Goal: Task Accomplishment & Management: Manage account settings

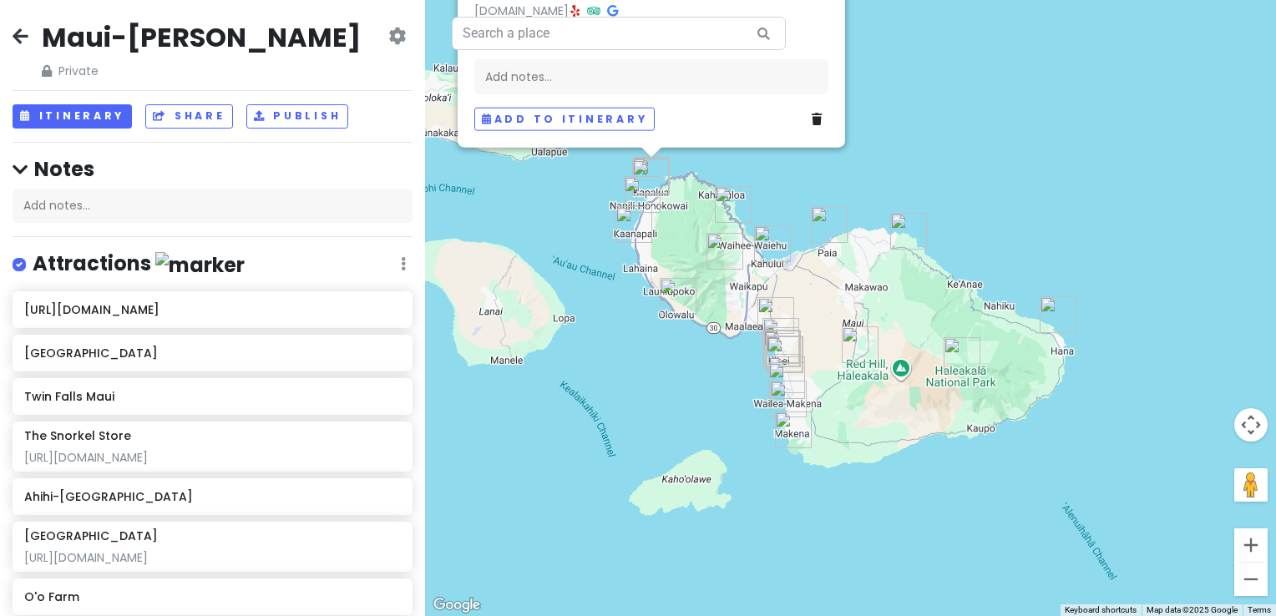
drag, startPoint x: 937, startPoint y: 456, endPoint x: 778, endPoint y: 290, distance: 229.8
click at [778, 291] on img "Ululani's Hawaiian Shave Ice - Kihei" at bounding box center [776, 316] width 50 height 50
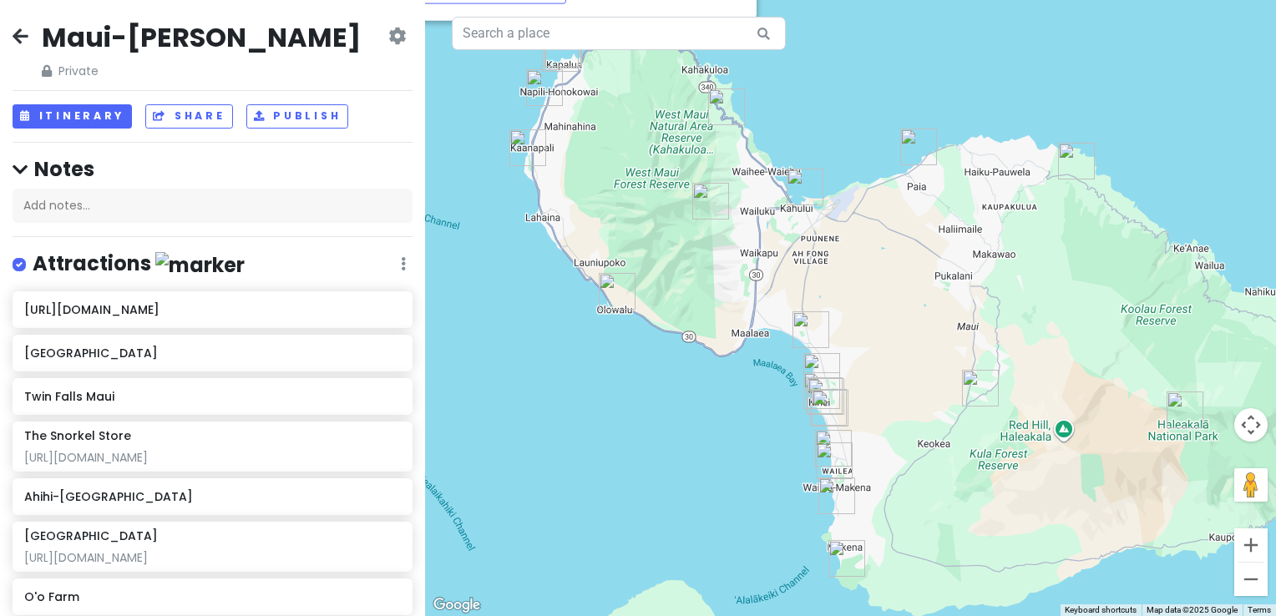
drag, startPoint x: 812, startPoint y: 379, endPoint x: 915, endPoint y: 426, distance: 112.9
click at [919, 428] on div "Kapalua Coastal Trail 4.8 (909) 99 Coconut Grove Ln, Lahaina, HI 96761, USA www…" at bounding box center [850, 308] width 851 height 616
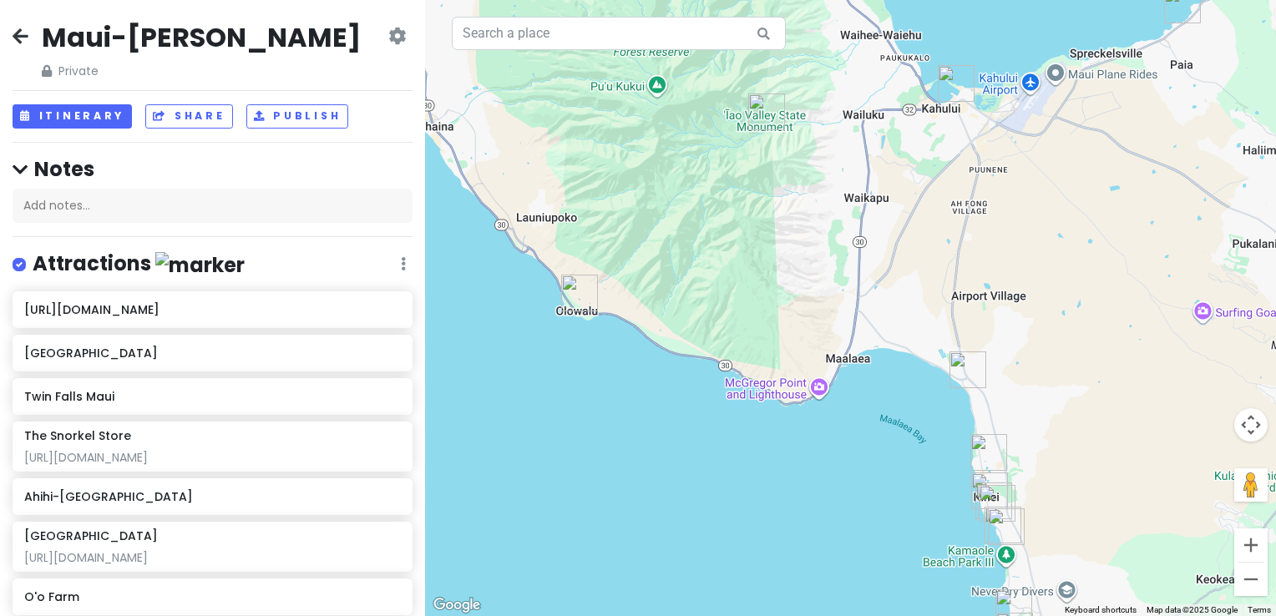
drag, startPoint x: 868, startPoint y: 316, endPoint x: 986, endPoint y: 381, distance: 134.6
click at [1006, 388] on div "To navigate, press the arrow keys. Kapalua Coastal Trail 4.8 (909) 99 Coconut G…" at bounding box center [850, 308] width 851 height 616
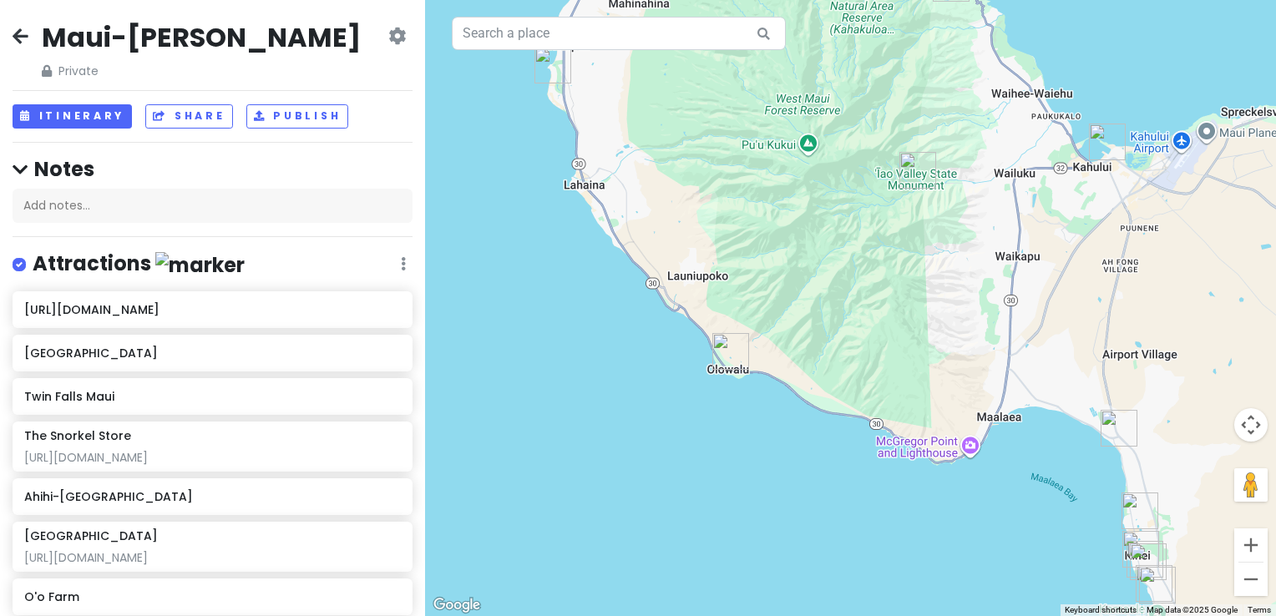
drag, startPoint x: 769, startPoint y: 303, endPoint x: 921, endPoint y: 361, distance: 162.6
click at [936, 367] on div "Kapalua Coastal Trail 4.8 (909) 99 Coconut Grove Ln, Lahaina, HI 96761, USA www…" at bounding box center [850, 308] width 851 height 616
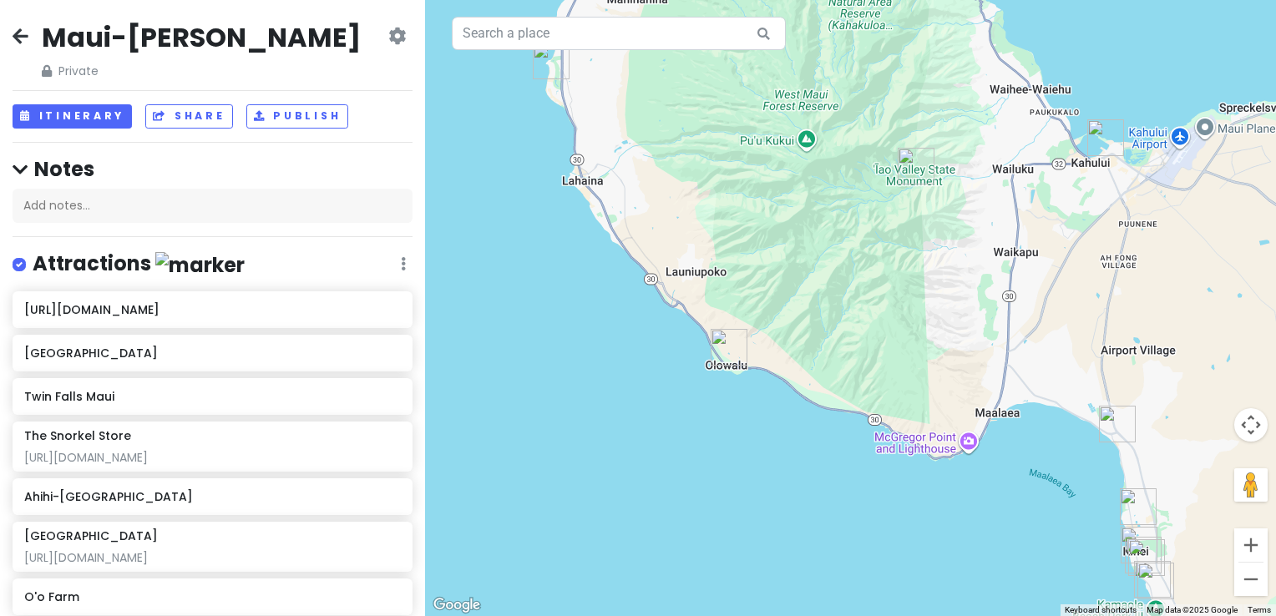
click at [394, 261] on div "Attractions Edit Reorder Delete List" at bounding box center [213, 268] width 400 height 34
click at [401, 260] on icon at bounding box center [403, 263] width 5 height 13
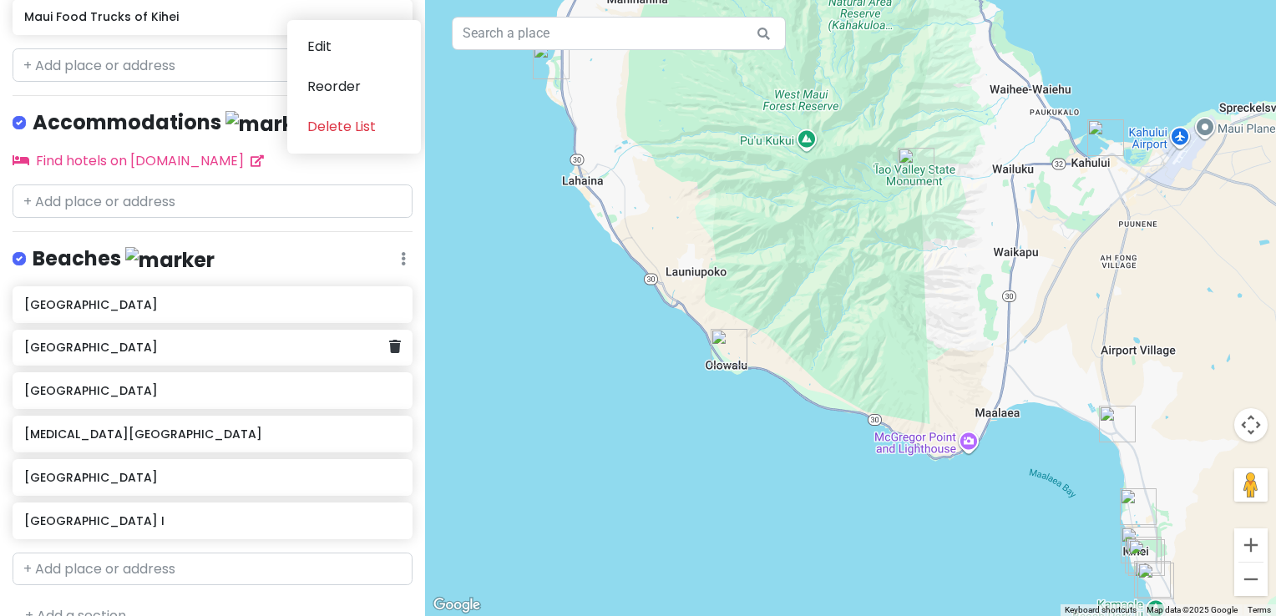
scroll to position [1303, 0]
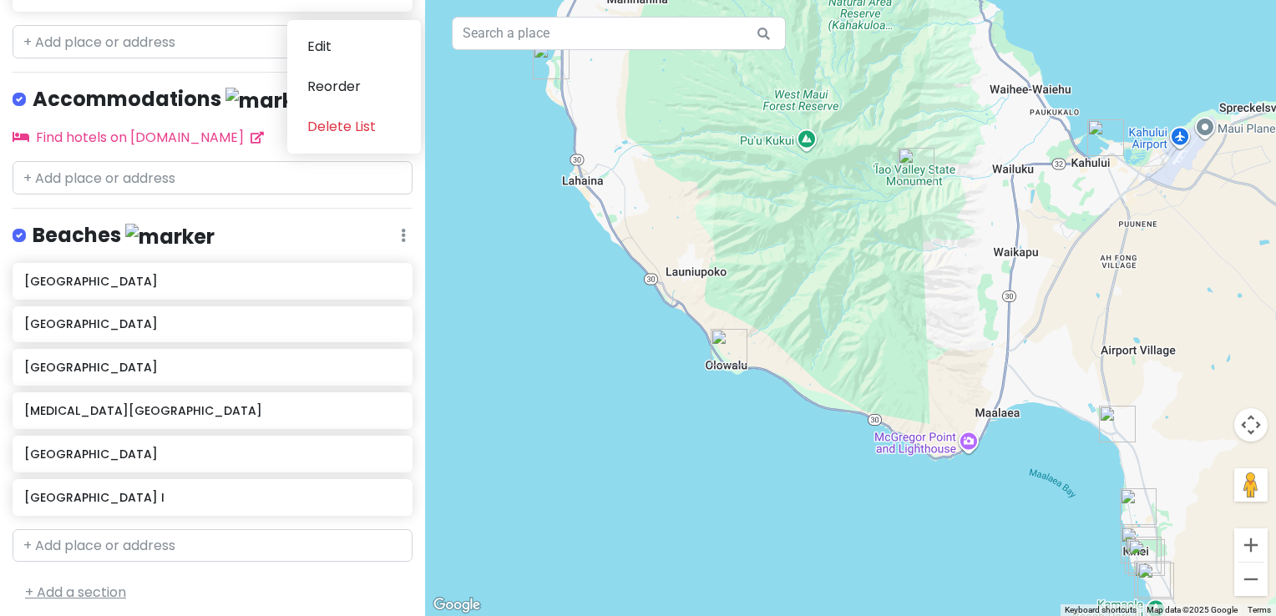
click at [94, 591] on link "+ Add a section" at bounding box center [75, 592] width 101 height 19
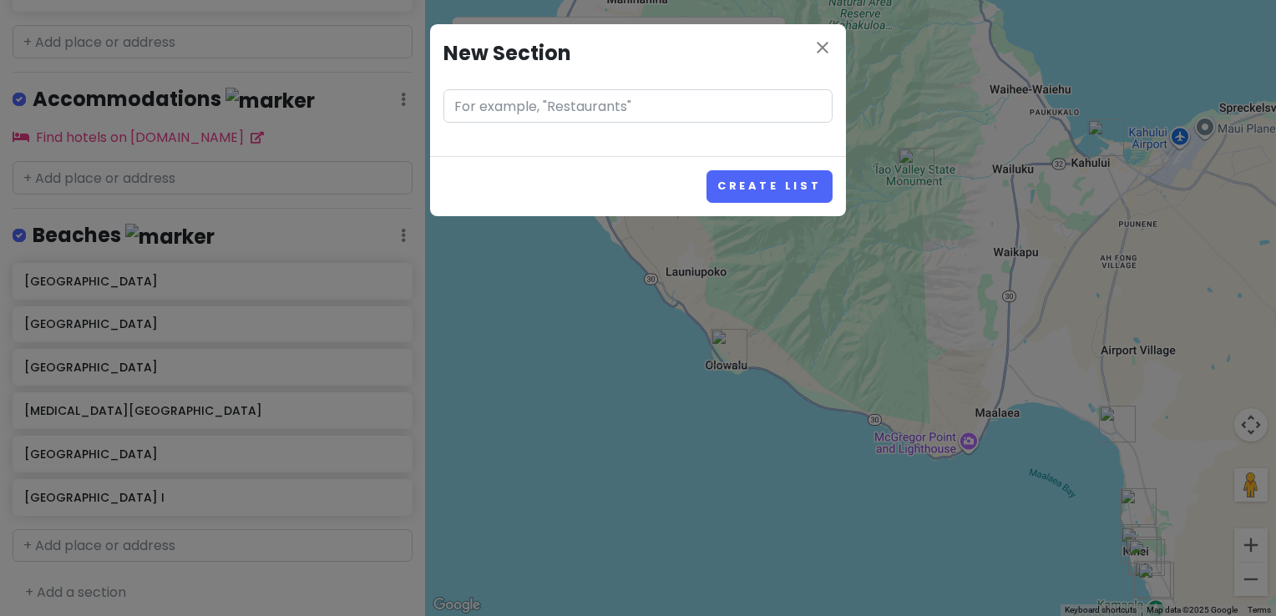
click at [640, 112] on input "text" at bounding box center [638, 105] width 389 height 33
click at [837, 52] on div "close New Section" at bounding box center [638, 90] width 416 height 132
click at [835, 52] on div "close New Section" at bounding box center [638, 90] width 416 height 132
click at [822, 53] on icon "close" at bounding box center [823, 48] width 20 height 20
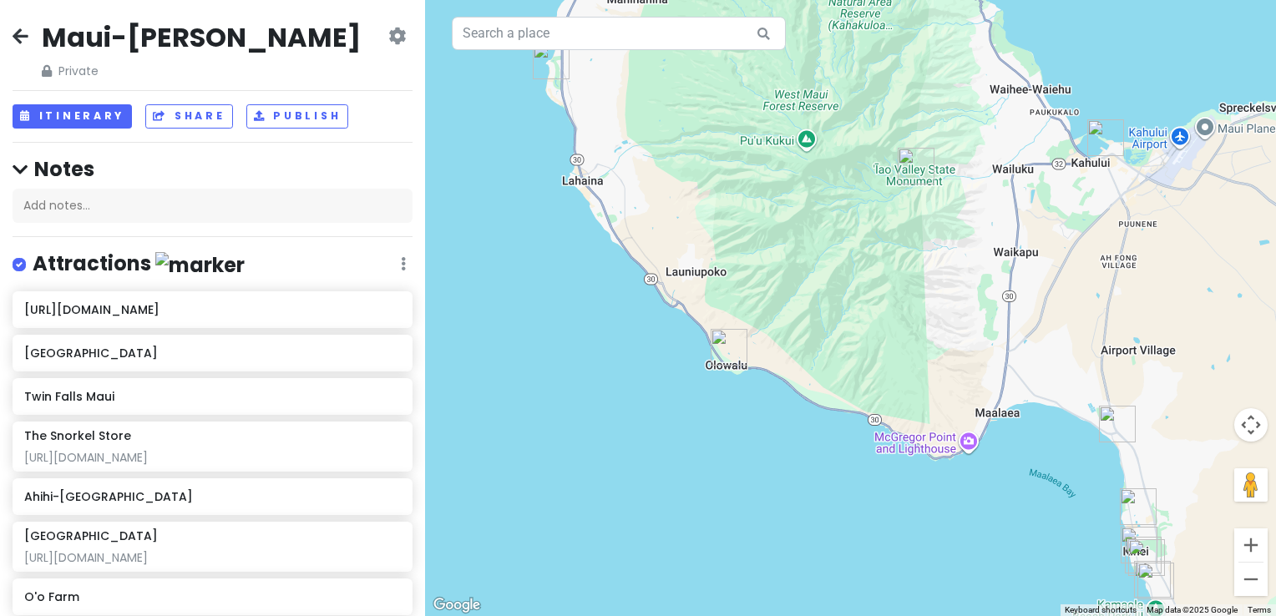
click at [388, 38] on icon at bounding box center [397, 35] width 18 height 13
click at [154, 173] on h4 "Notes" at bounding box center [213, 169] width 400 height 26
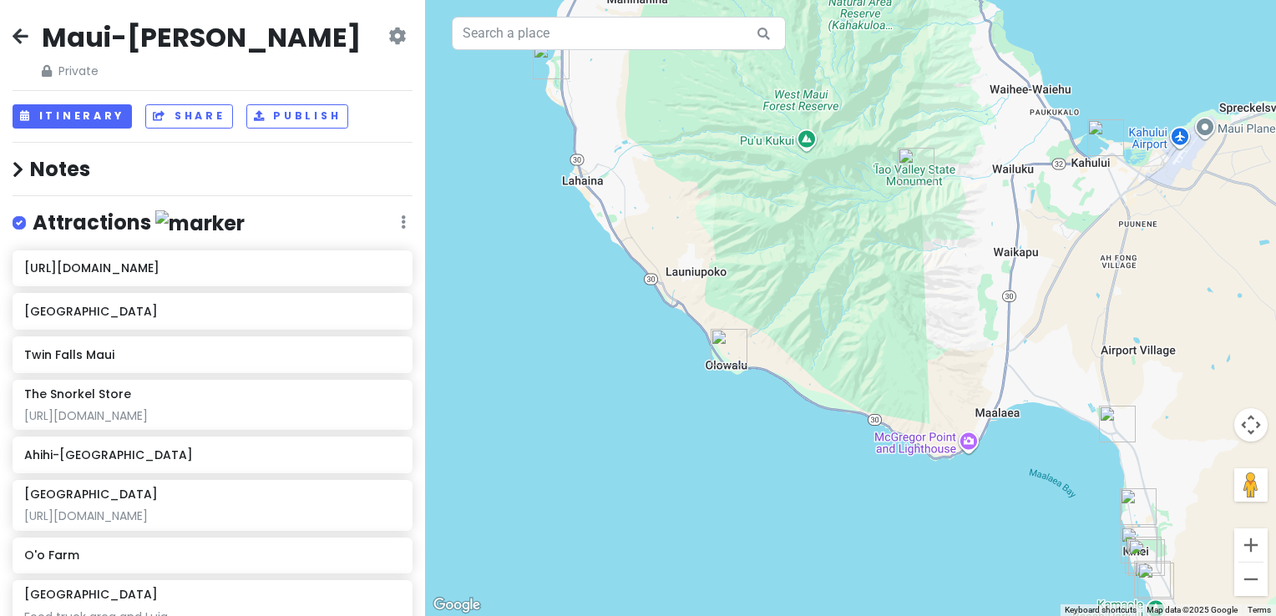
click at [154, 173] on h4 "Notes" at bounding box center [213, 169] width 400 height 26
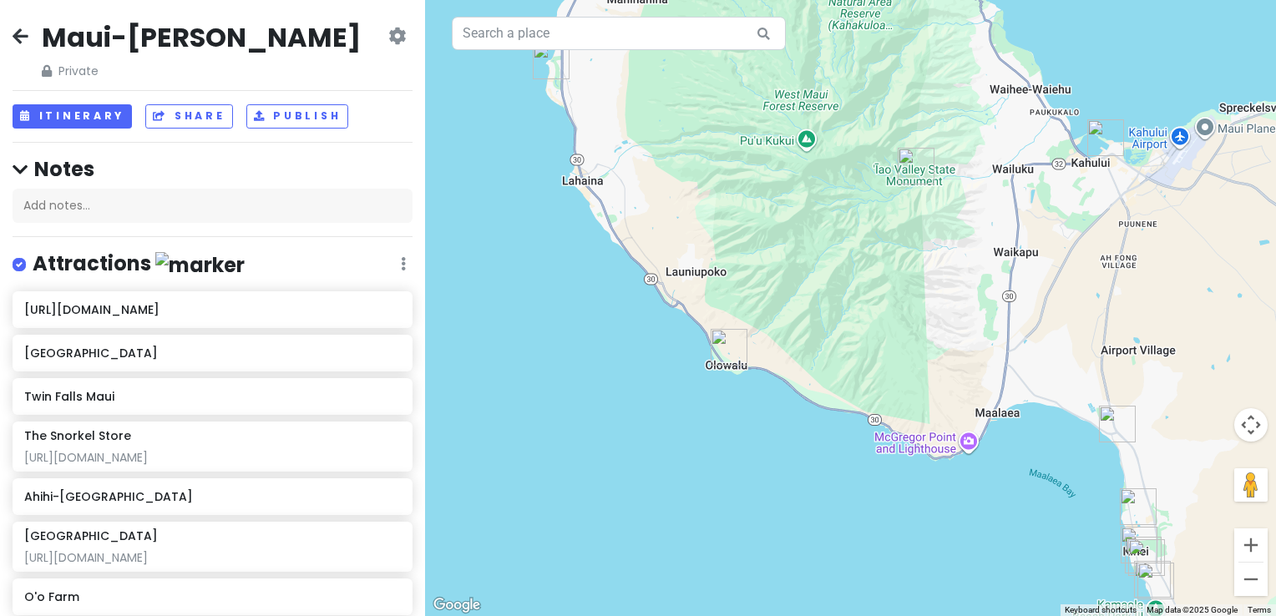
click at [19, 33] on icon at bounding box center [21, 35] width 16 height 13
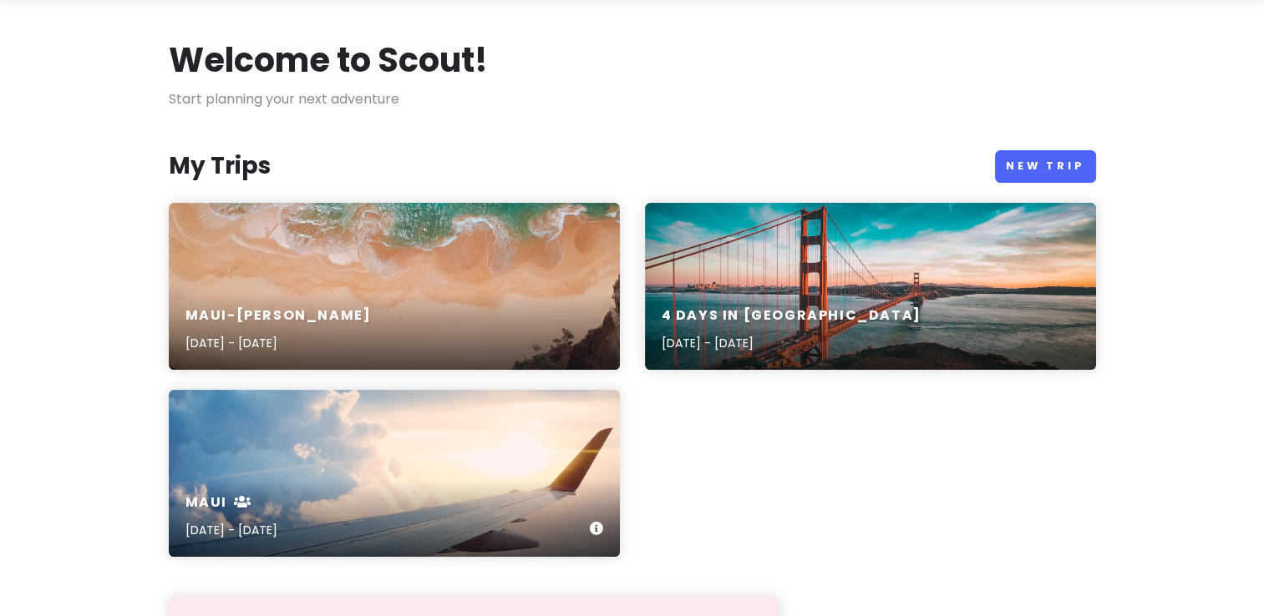
scroll to position [167, 0]
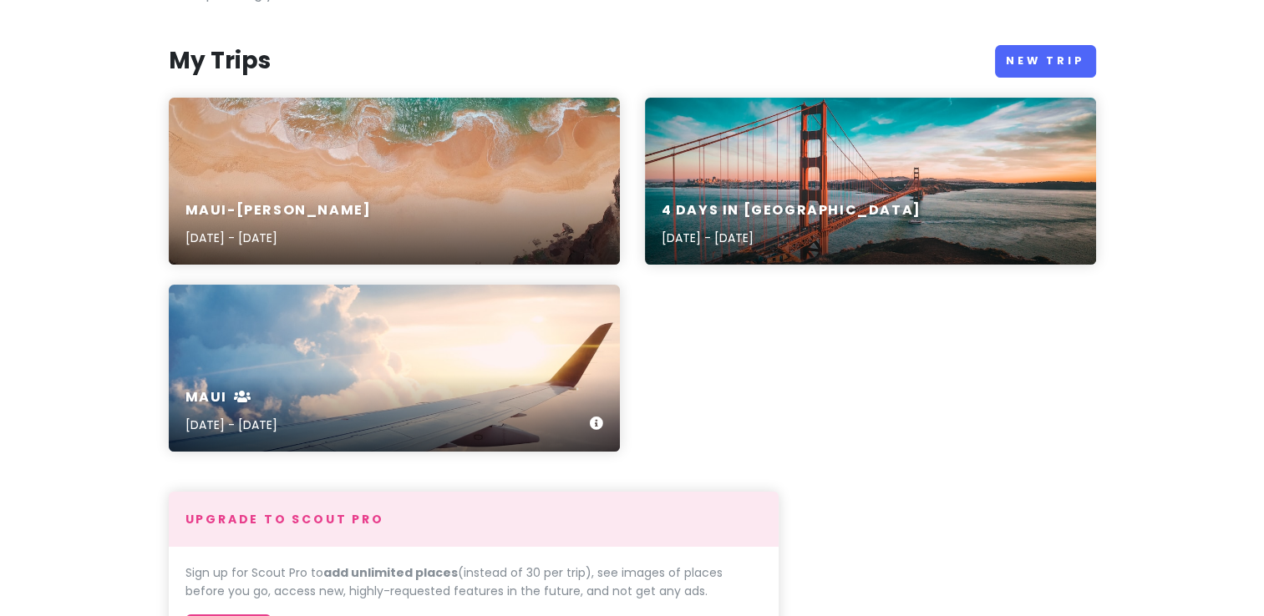
click at [428, 393] on div "maui Sep 6, 2022 - Sep 15, 2022" at bounding box center [394, 412] width 451 height 79
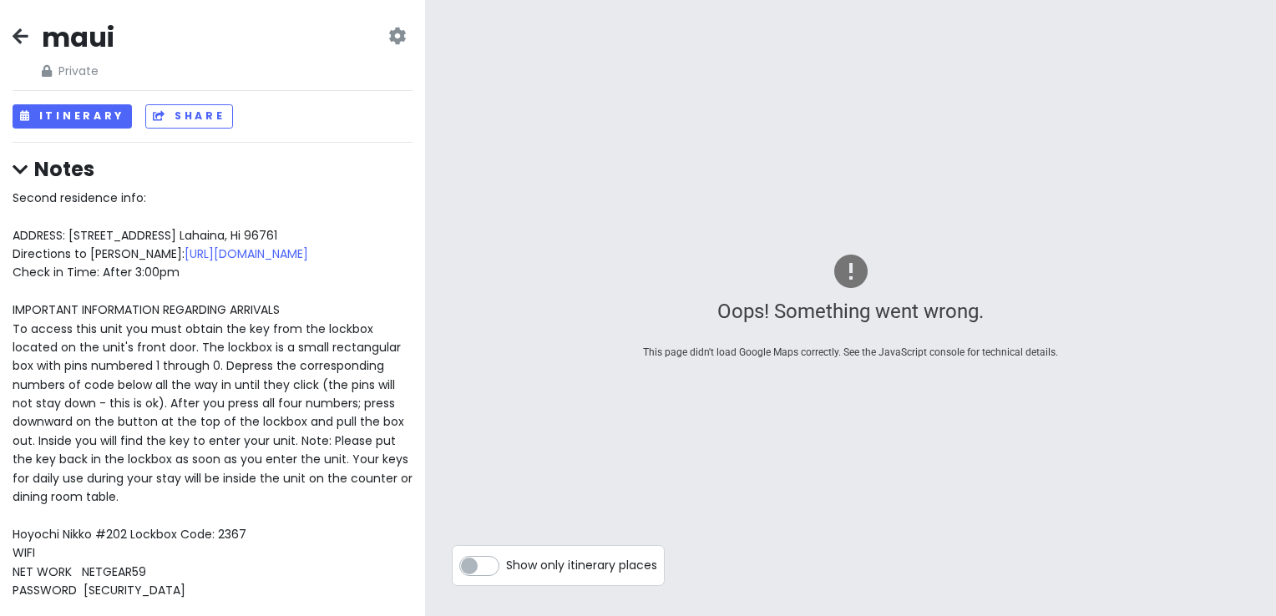
click at [15, 38] on icon at bounding box center [21, 35] width 16 height 13
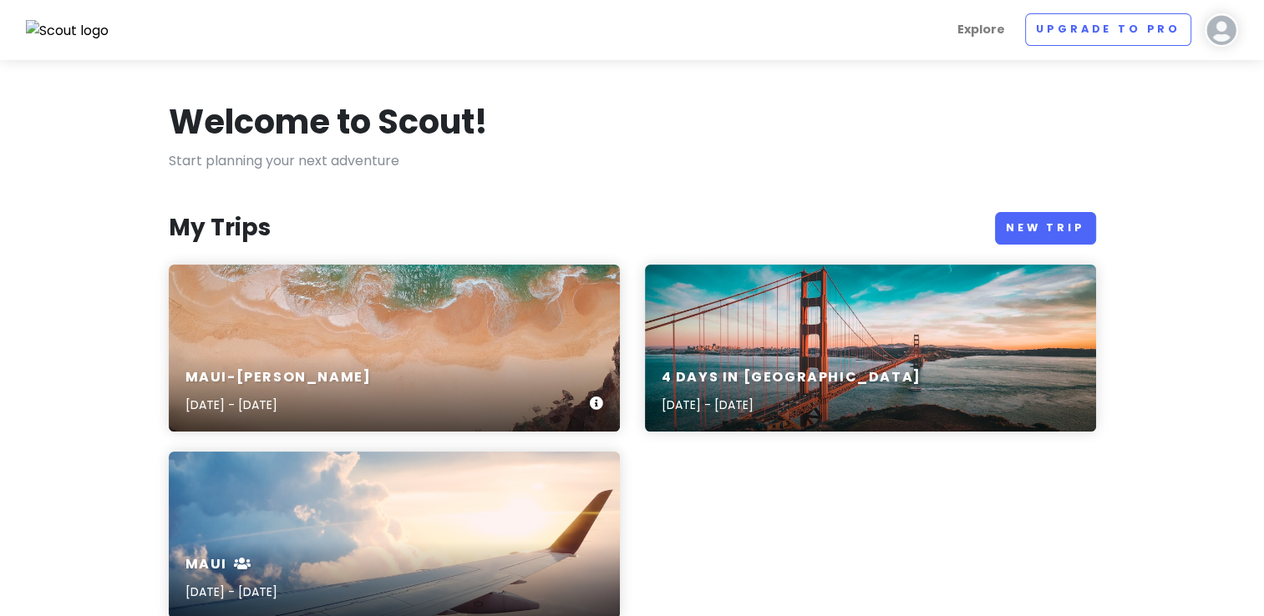
click at [349, 344] on div "Maui-Kihei Trip Sep 28, 2025 - Oct 12, 2025" at bounding box center [394, 348] width 451 height 167
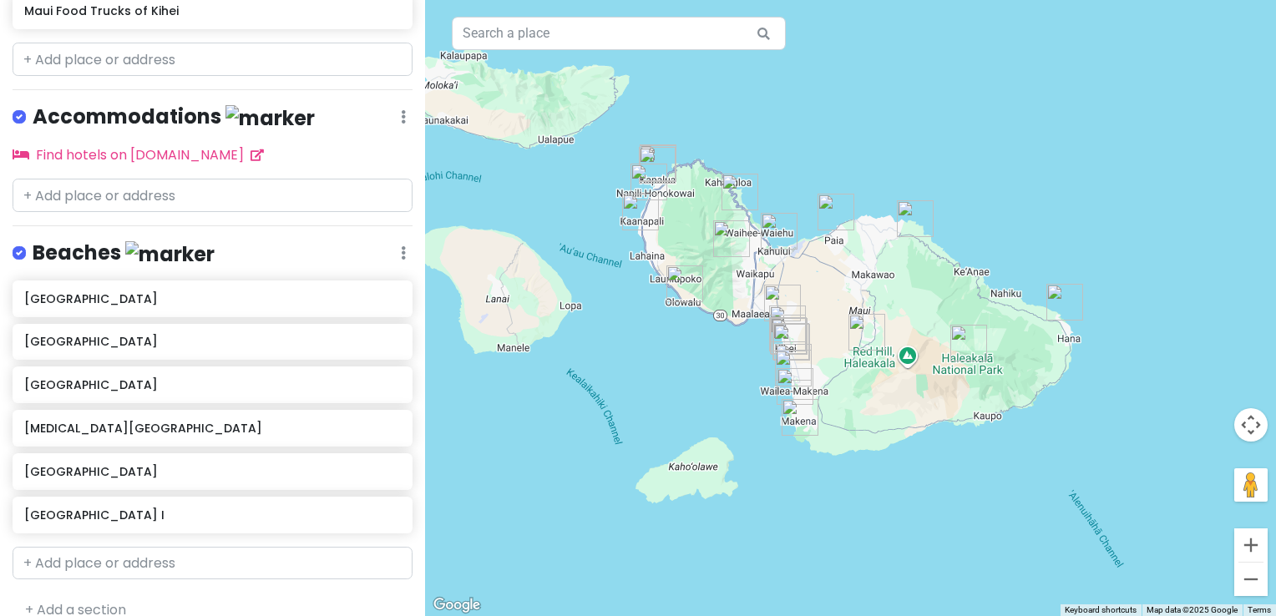
scroll to position [1303, 0]
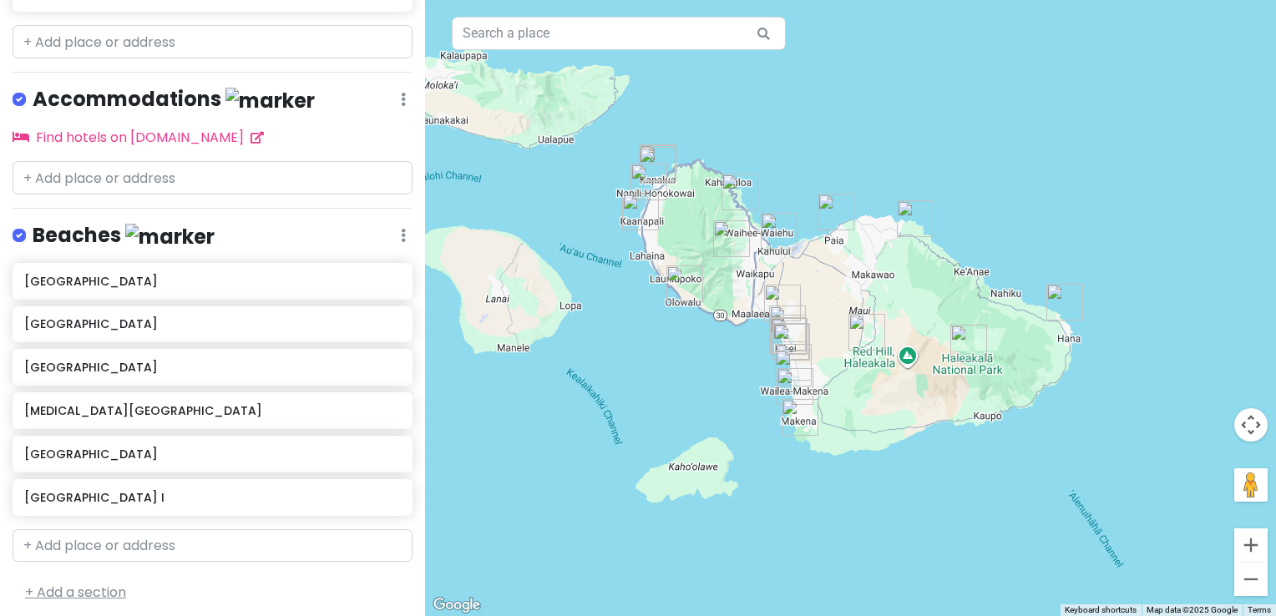
click at [122, 586] on link "+ Add a section" at bounding box center [75, 592] width 101 height 19
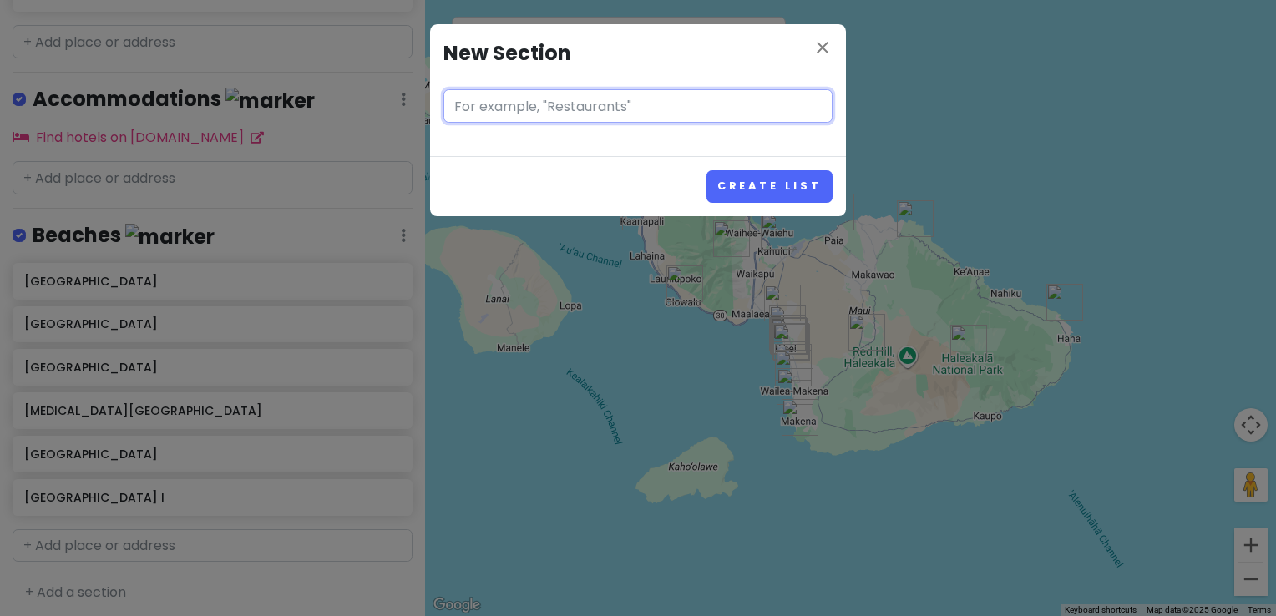
click at [514, 107] on input "text" at bounding box center [638, 105] width 389 height 33
type input "Food"
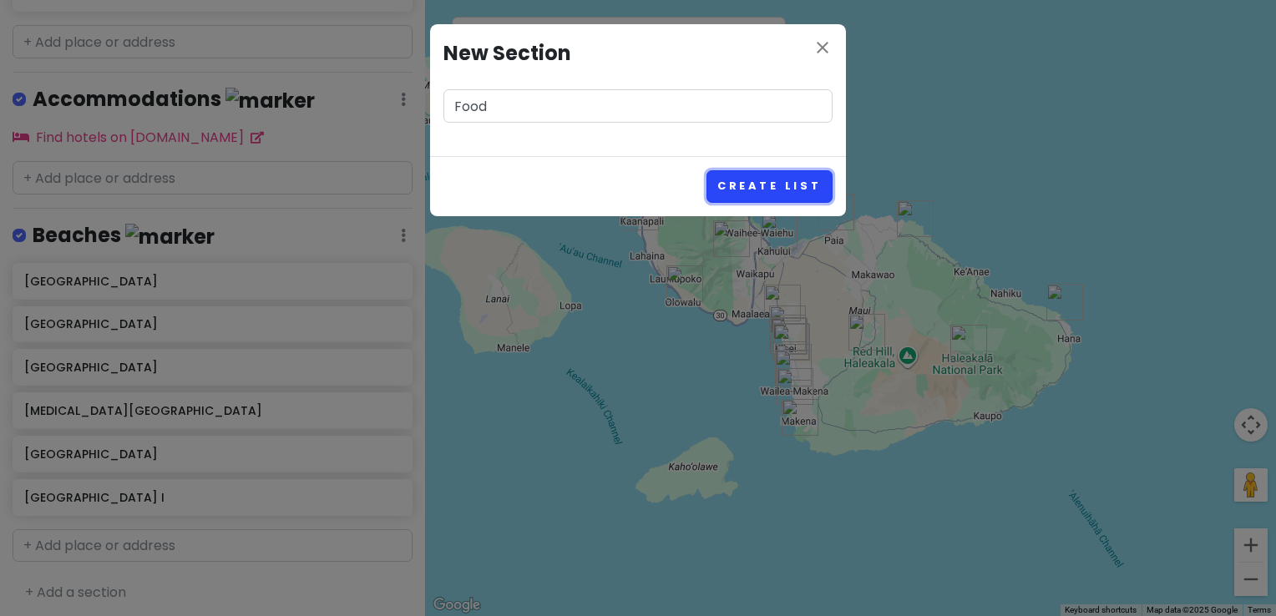
click at [768, 183] on button "Create List" at bounding box center [770, 186] width 126 height 33
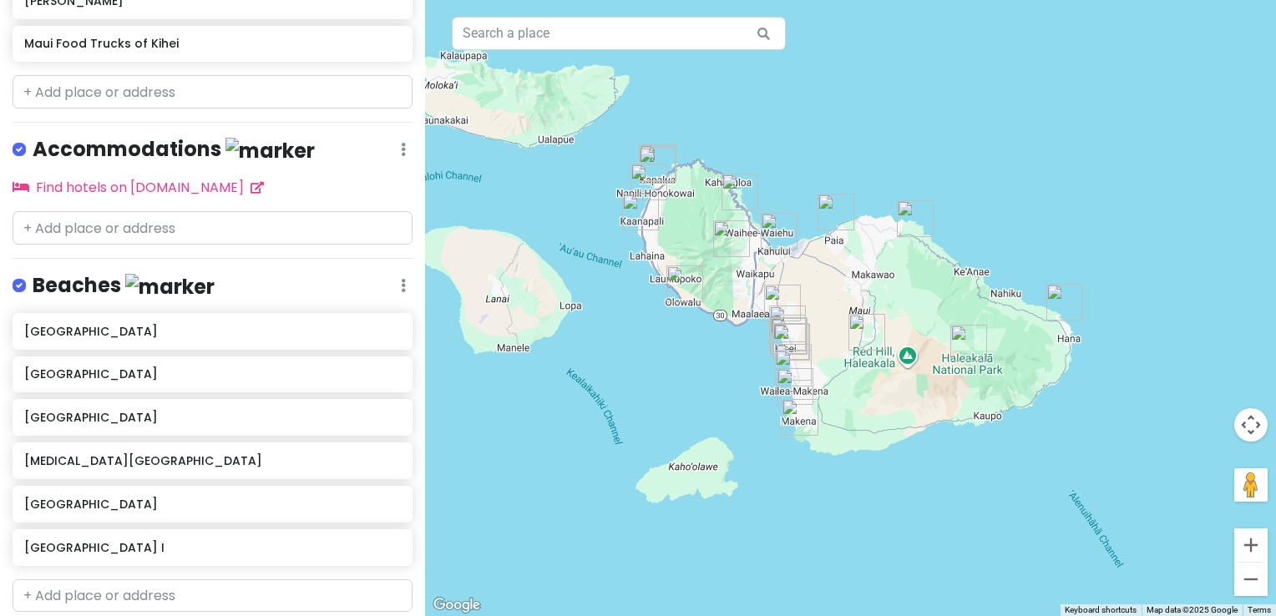
scroll to position [1410, 0]
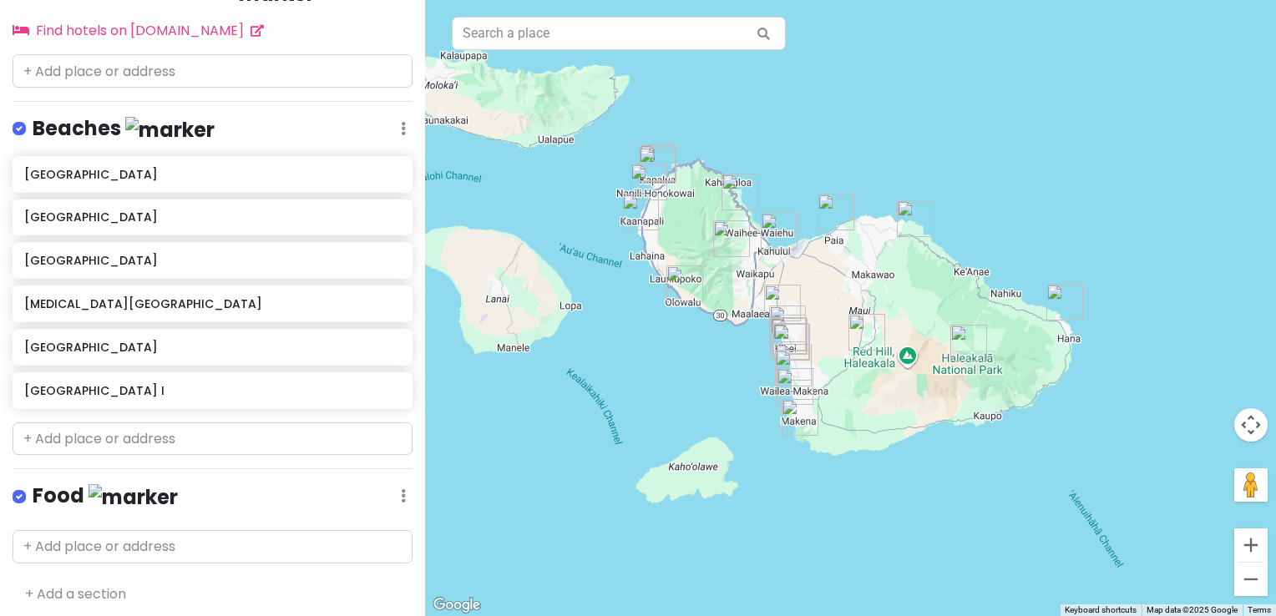
click at [63, 494] on h4 "Food" at bounding box center [105, 497] width 145 height 28
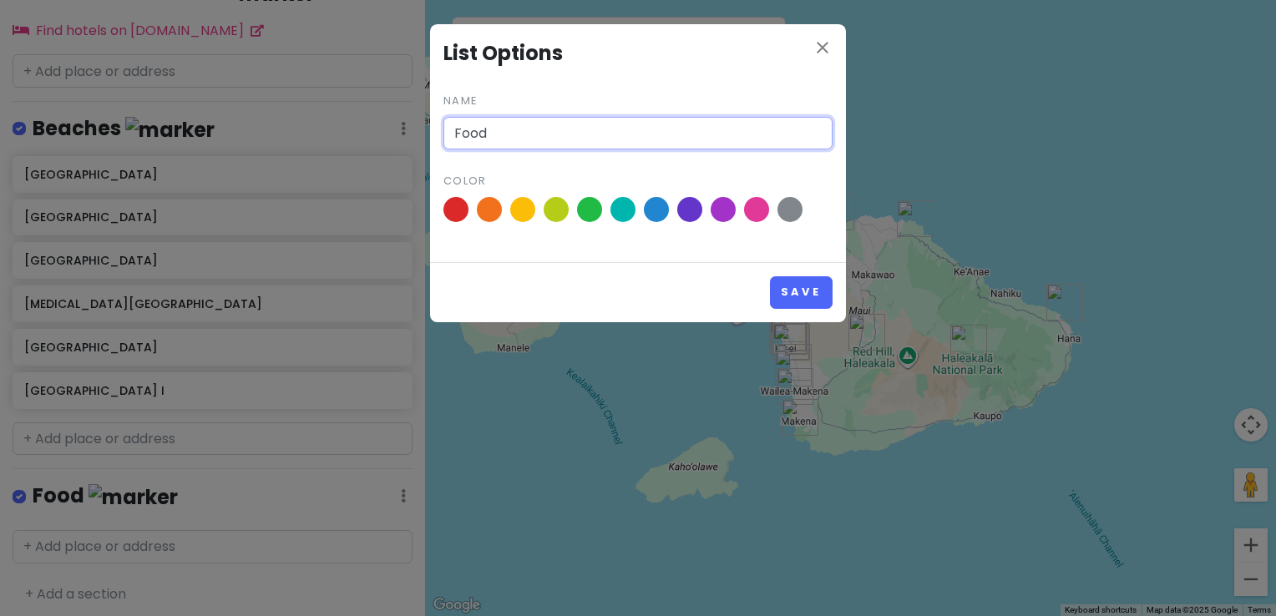
drag, startPoint x: 531, startPoint y: 132, endPoint x: 408, endPoint y: 135, distance: 123.7
click at [408, 135] on div "close List Options Name Food Color Save" at bounding box center [638, 308] width 1276 height 616
type input "Hiking"
click at [603, 199] on div at bounding box center [638, 213] width 389 height 32
click at [595, 222] on div at bounding box center [638, 213] width 389 height 32
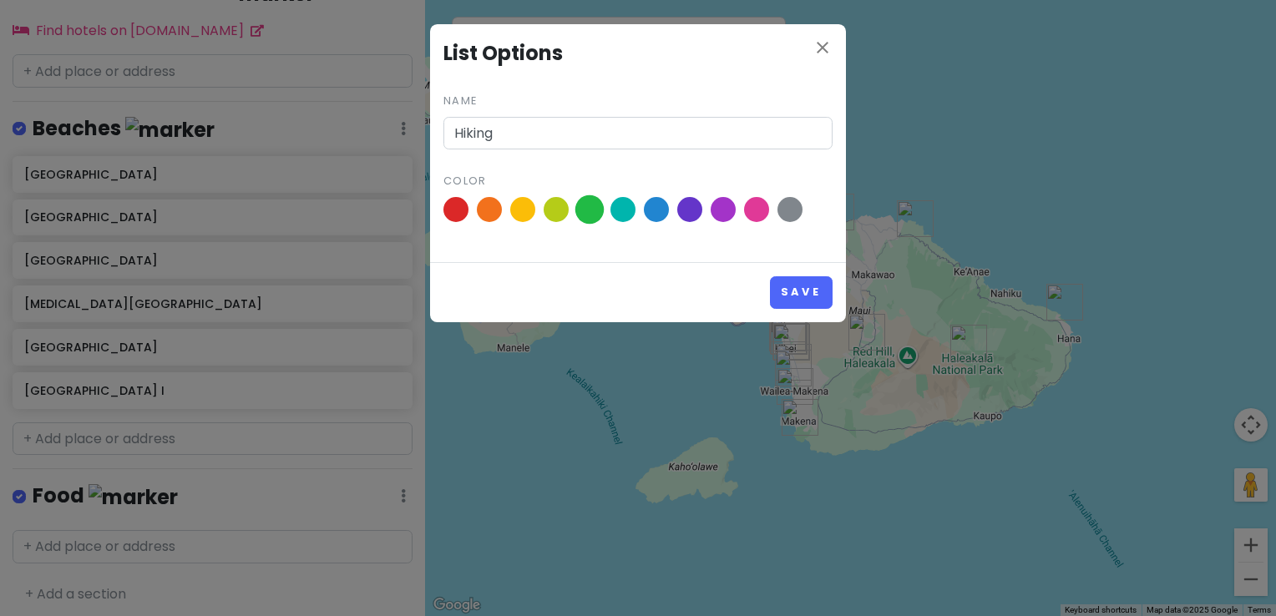
click at [600, 216] on span at bounding box center [590, 209] width 29 height 29
click at [0, 0] on input "radio" at bounding box center [0, 0] width 0 height 0
click at [811, 298] on button "Save" at bounding box center [801, 292] width 63 height 33
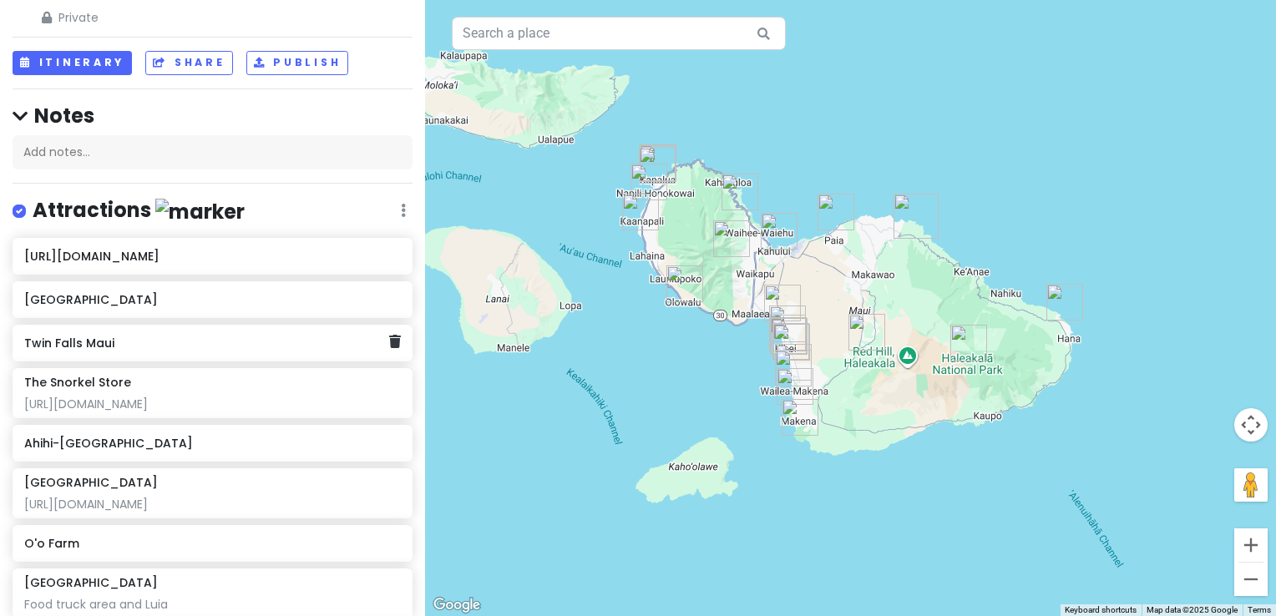
scroll to position [84, 0]
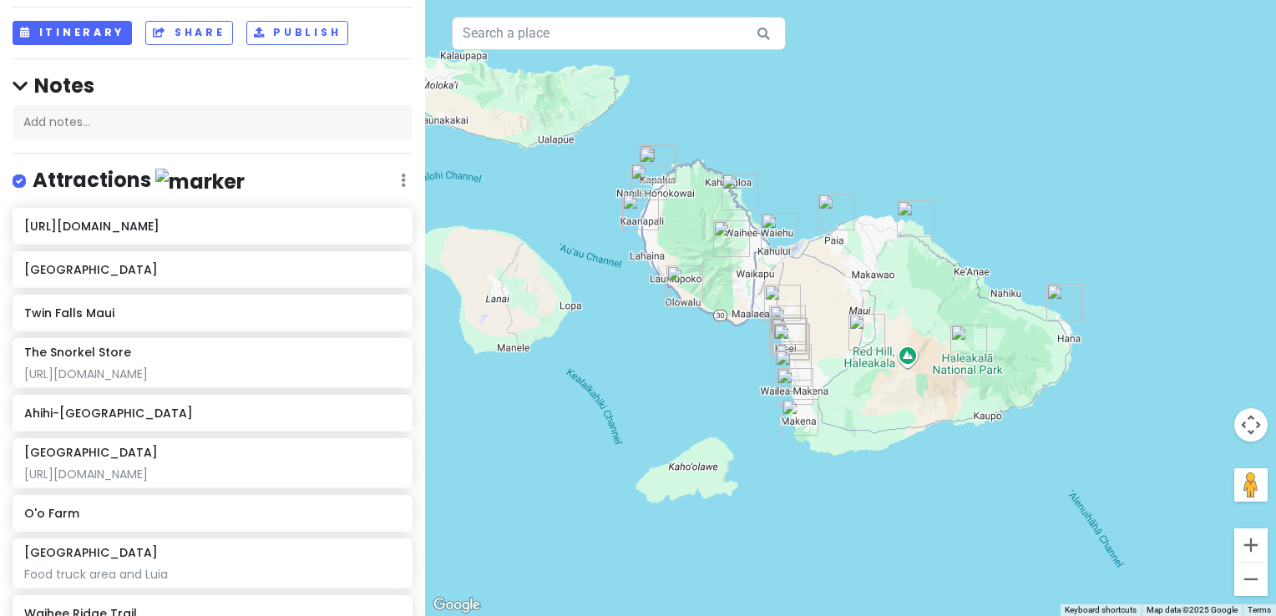
click at [401, 182] on icon at bounding box center [403, 180] width 5 height 13
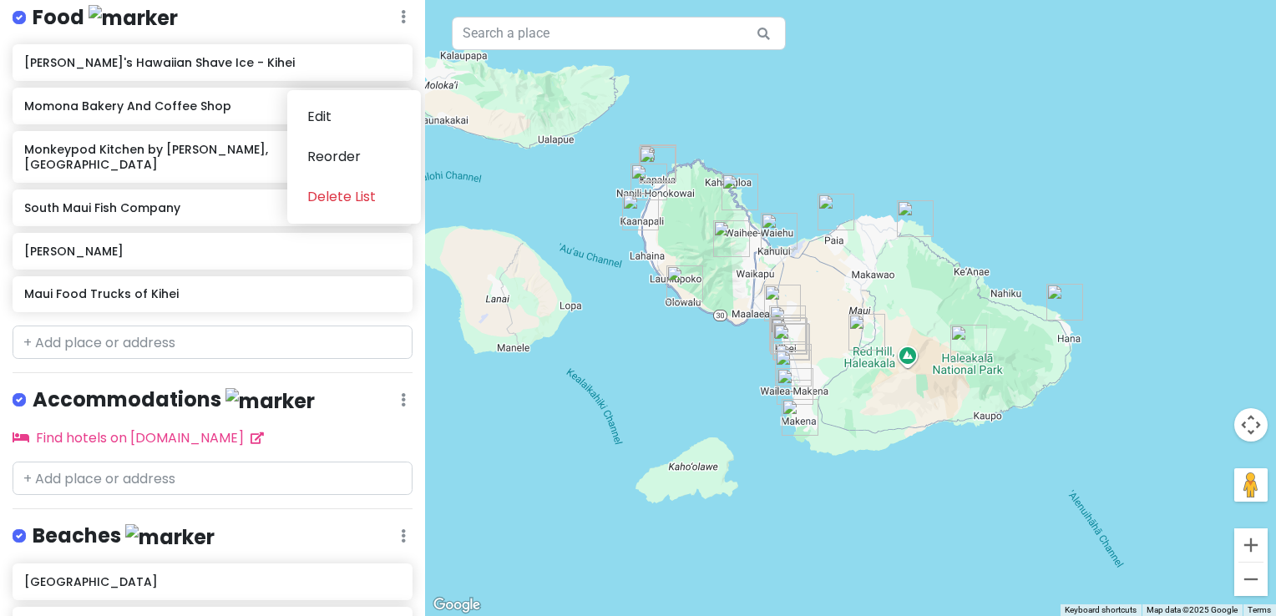
scroll to position [1410, 0]
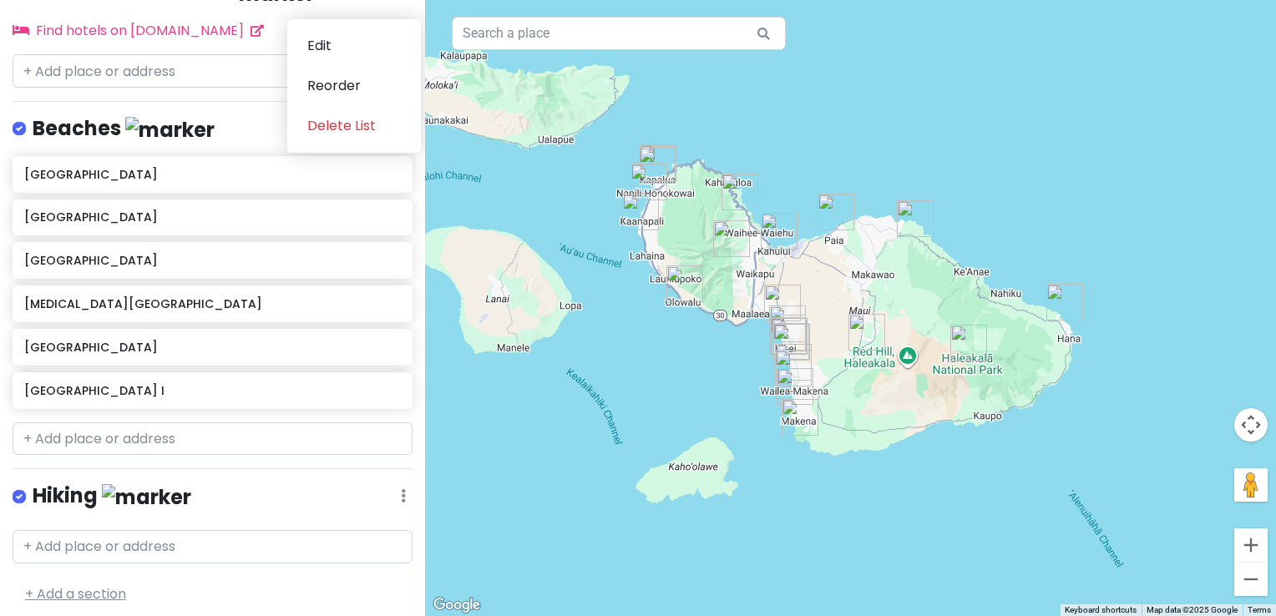
click at [54, 585] on link "+ Add a section" at bounding box center [75, 594] width 101 height 19
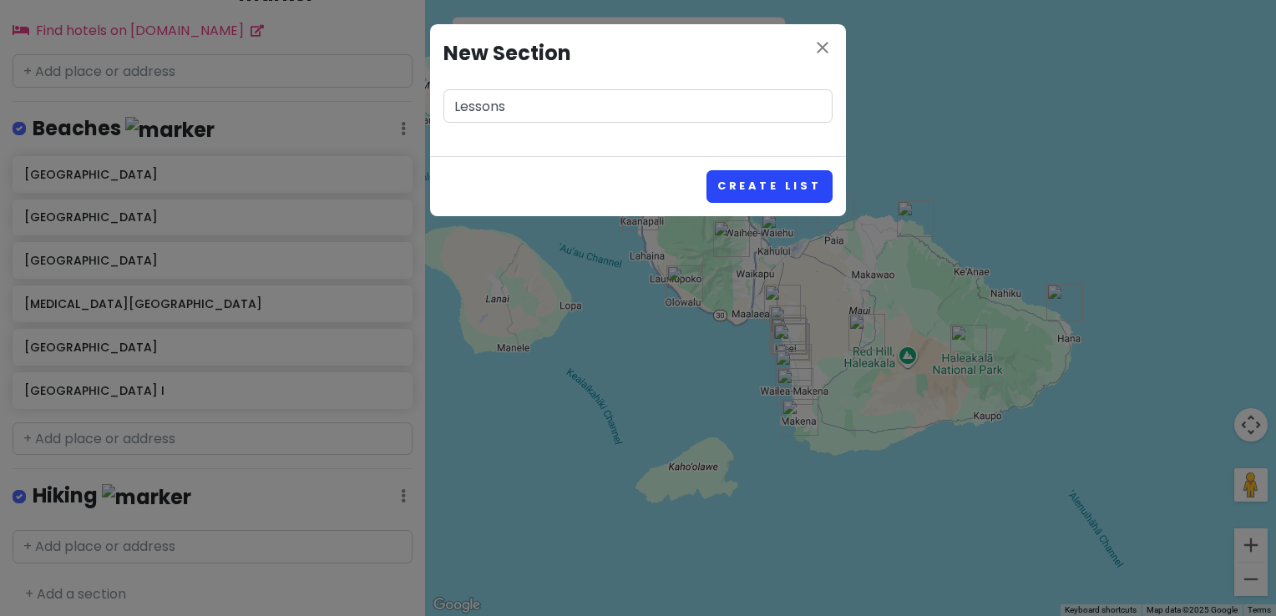
type input "Lessons"
click at [742, 181] on button "Create List" at bounding box center [770, 186] width 126 height 33
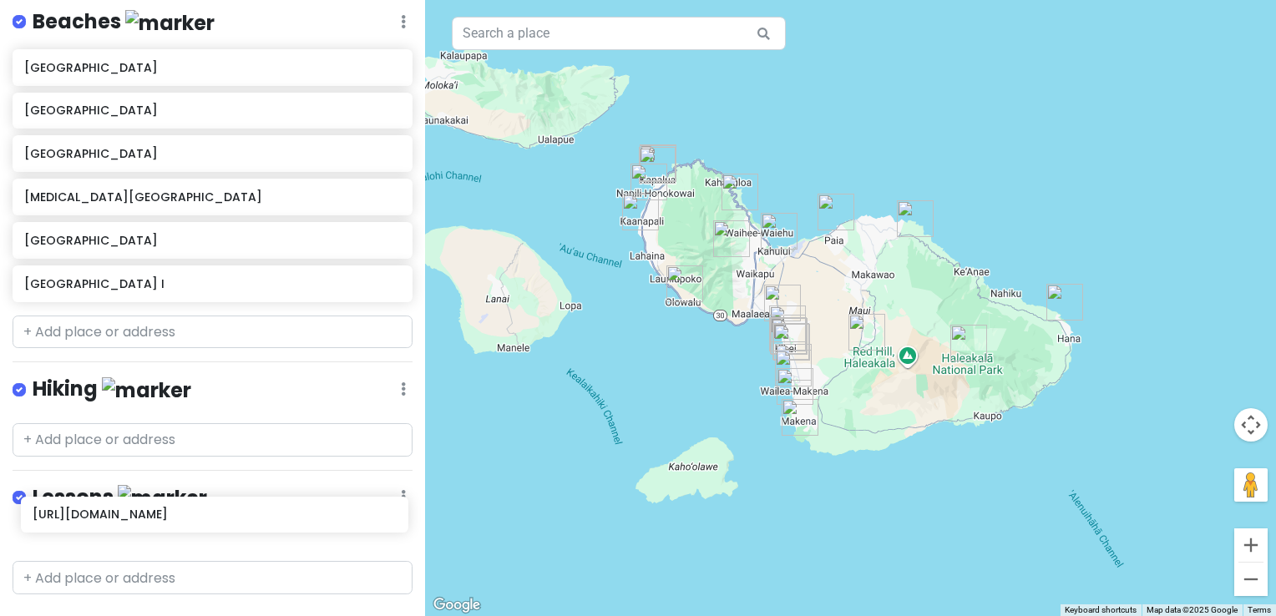
scroll to position [1547, 0]
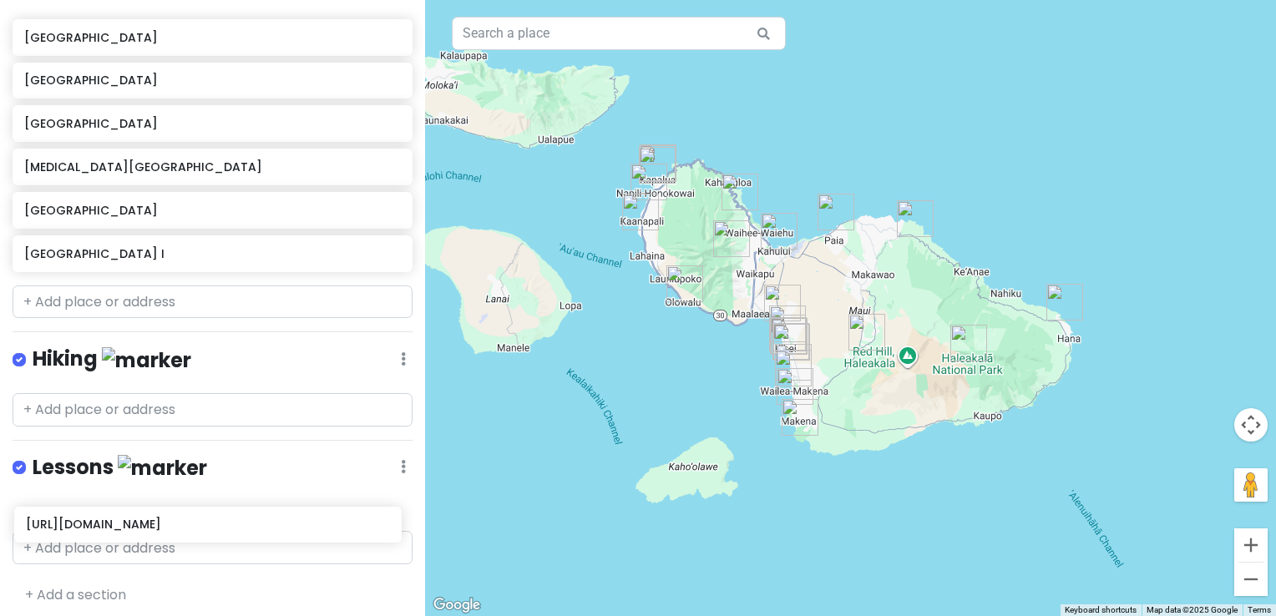
drag, startPoint x: 105, startPoint y: 320, endPoint x: 107, endPoint y: 537, distance: 217.2
click at [107, 537] on div "Maui-Kihei Trip Private Change Dates Make a Copy Delete Trip Go Pro ⚡️ Give Fee…" at bounding box center [212, 308] width 425 height 616
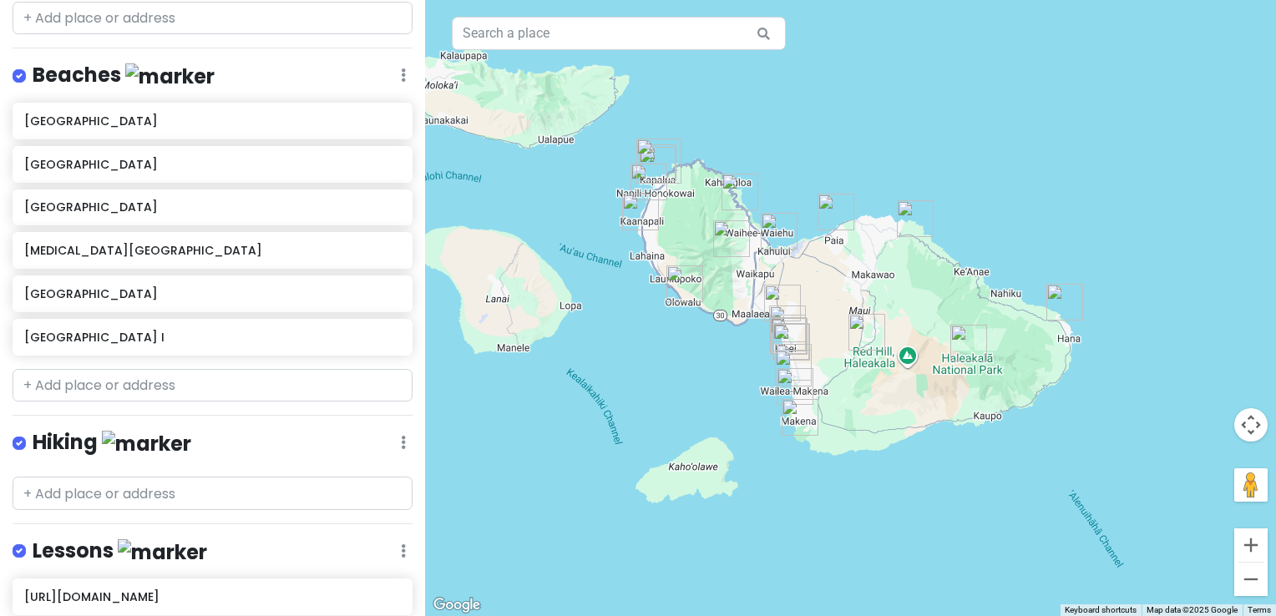
scroll to position [1517, 0]
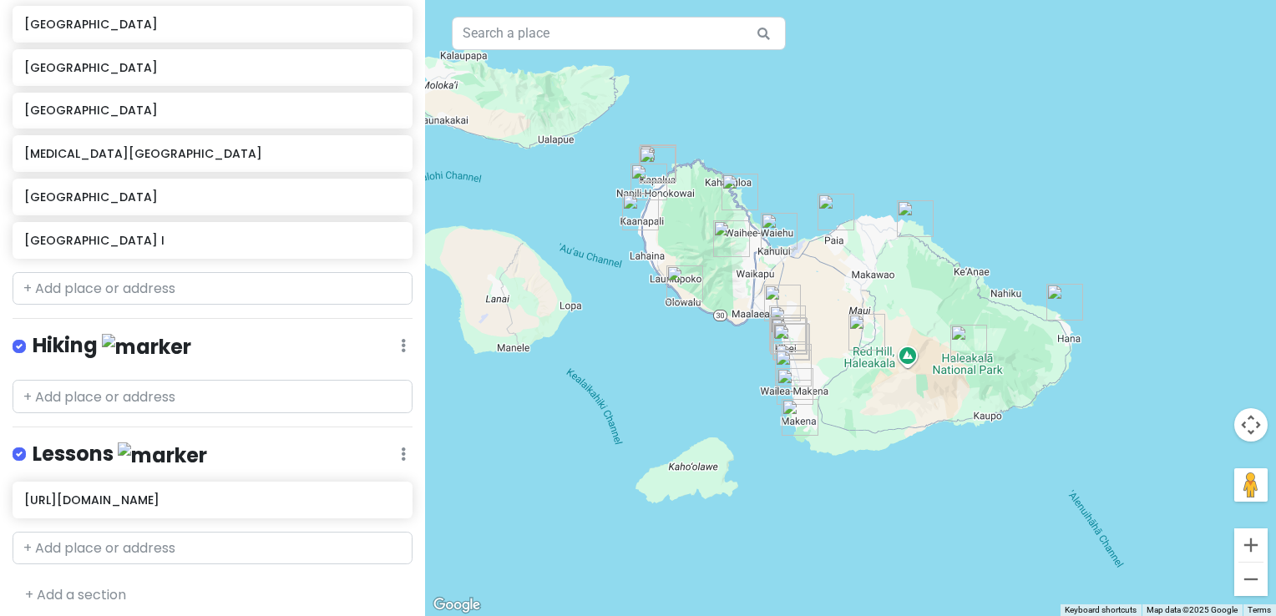
click at [84, 449] on h4 "Lessons" at bounding box center [120, 455] width 175 height 28
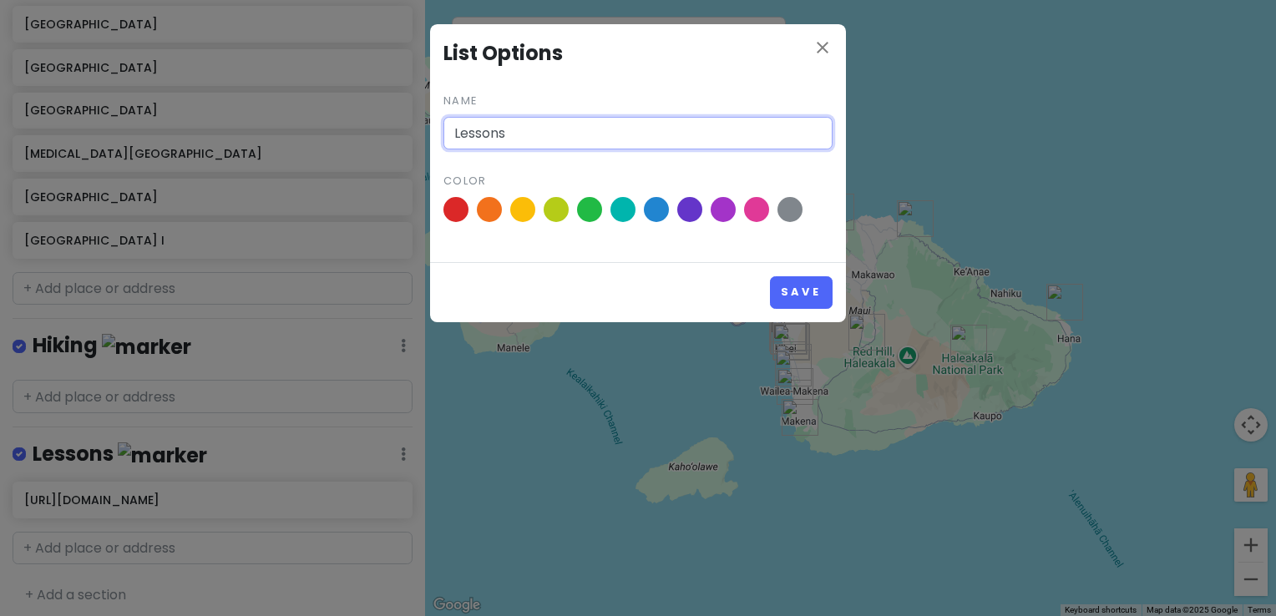
click at [550, 141] on input "Lessons" at bounding box center [638, 133] width 389 height 33
type input "Lessons/rentals"
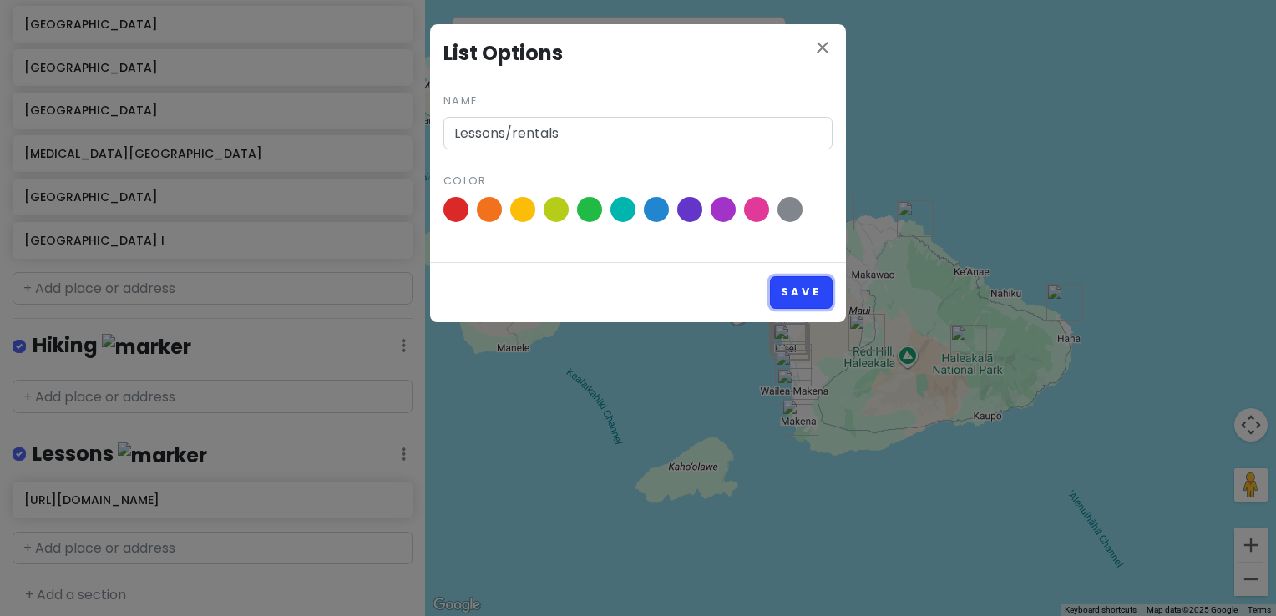
click at [816, 298] on button "Save" at bounding box center [801, 292] width 63 height 33
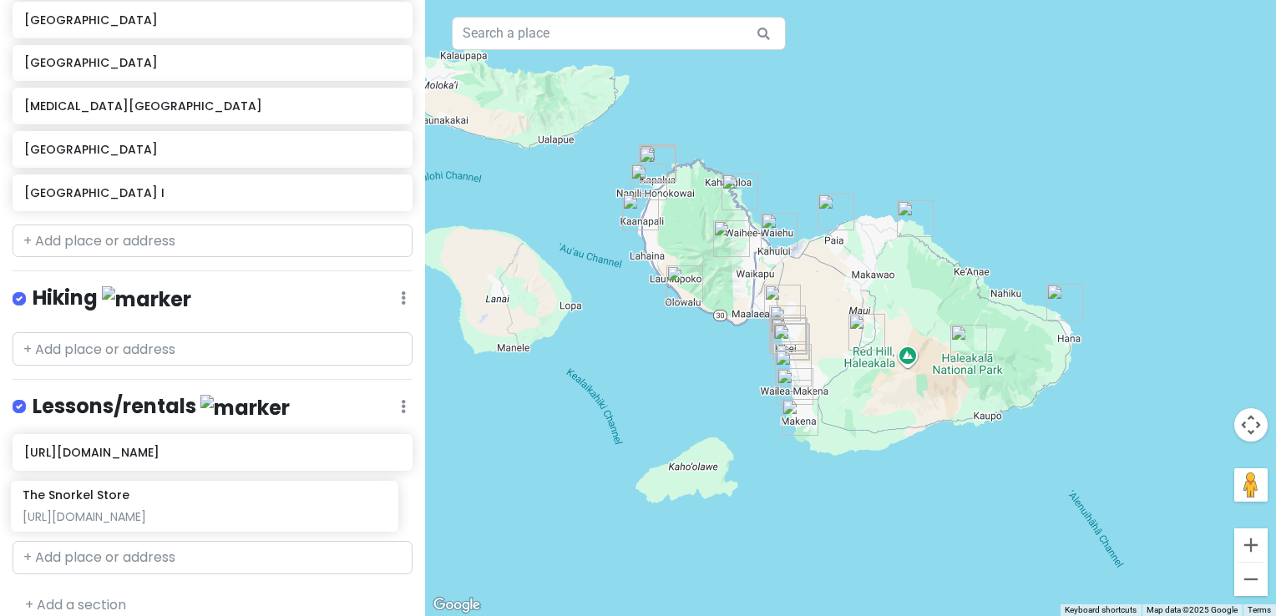
scroll to position [1574, 0]
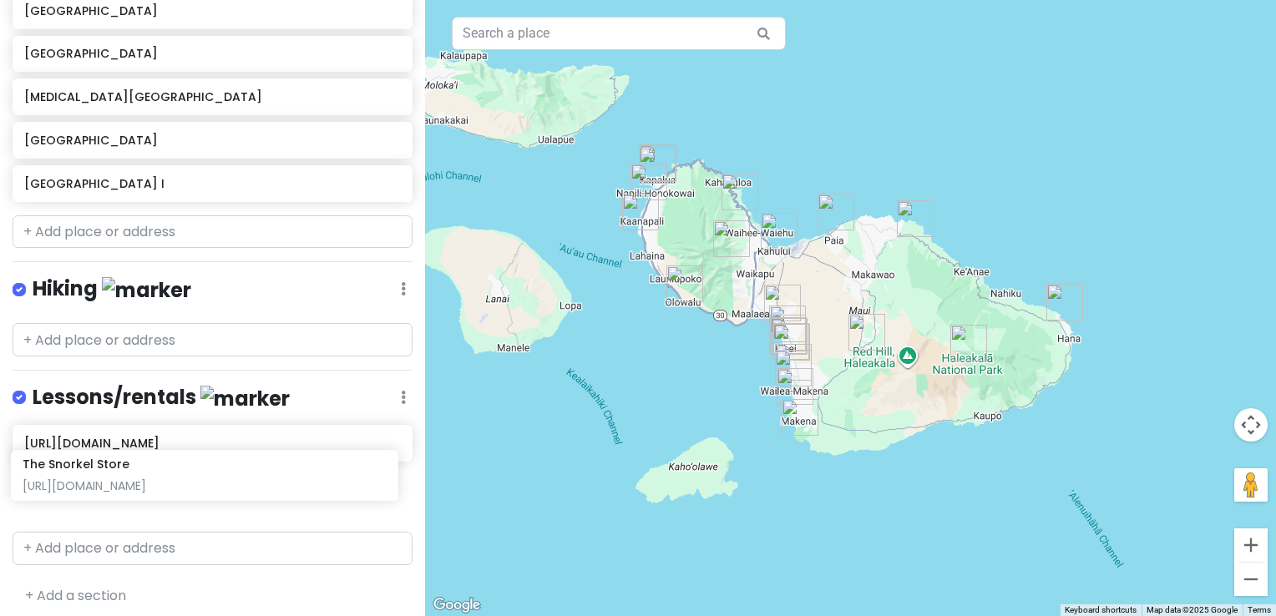
drag, startPoint x: 99, startPoint y: 406, endPoint x: 97, endPoint y: 480, distance: 74.4
click at [97, 480] on div "Maui-Kihei Trip Private Change Dates Make a Copy Delete Trip Go Pro ⚡️ Give Fee…" at bounding box center [212, 308] width 425 height 616
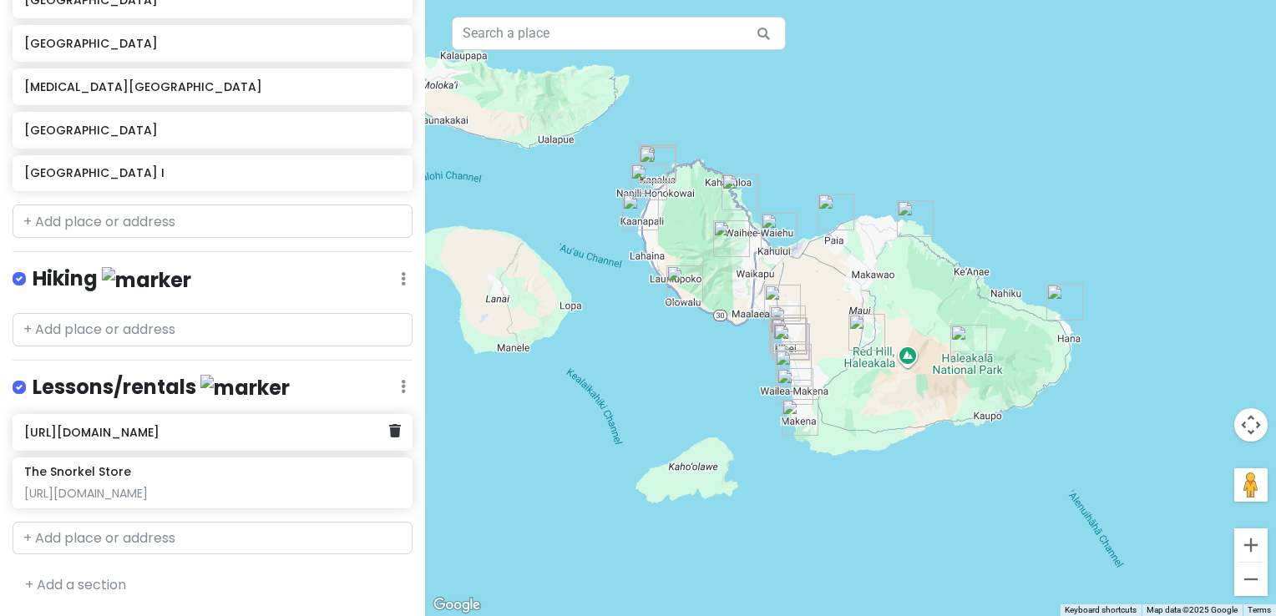
scroll to position [1459, 0]
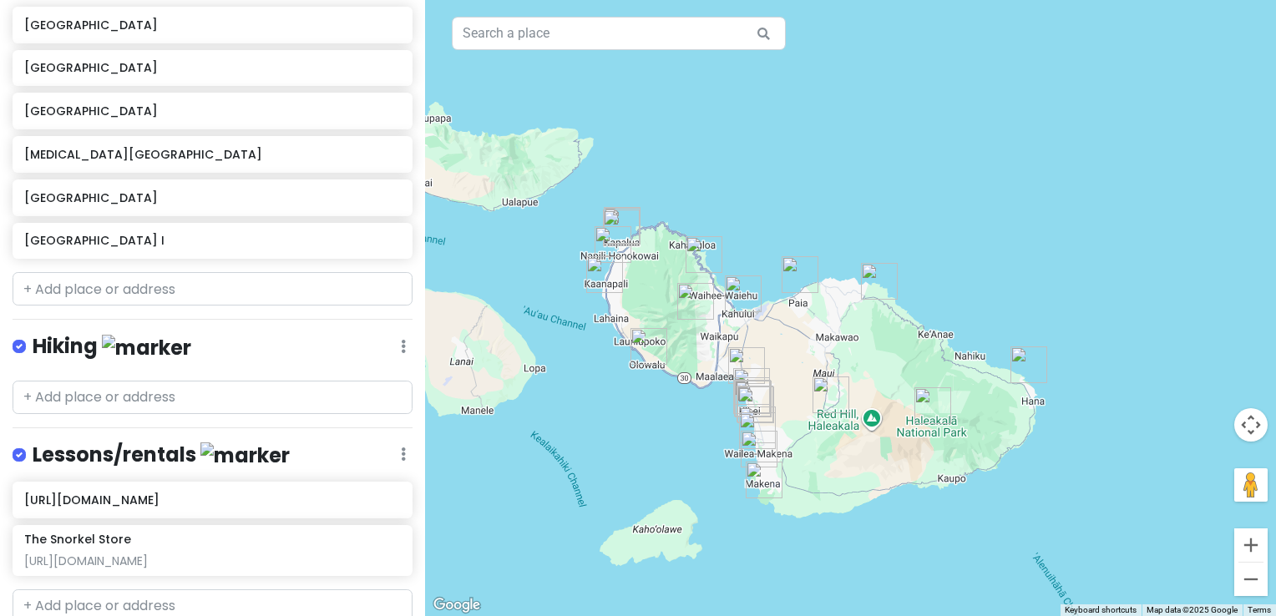
drag, startPoint x: 1275, startPoint y: 193, endPoint x: 925, endPoint y: 309, distance: 369.5
click at [925, 309] on div at bounding box center [850, 308] width 851 height 616
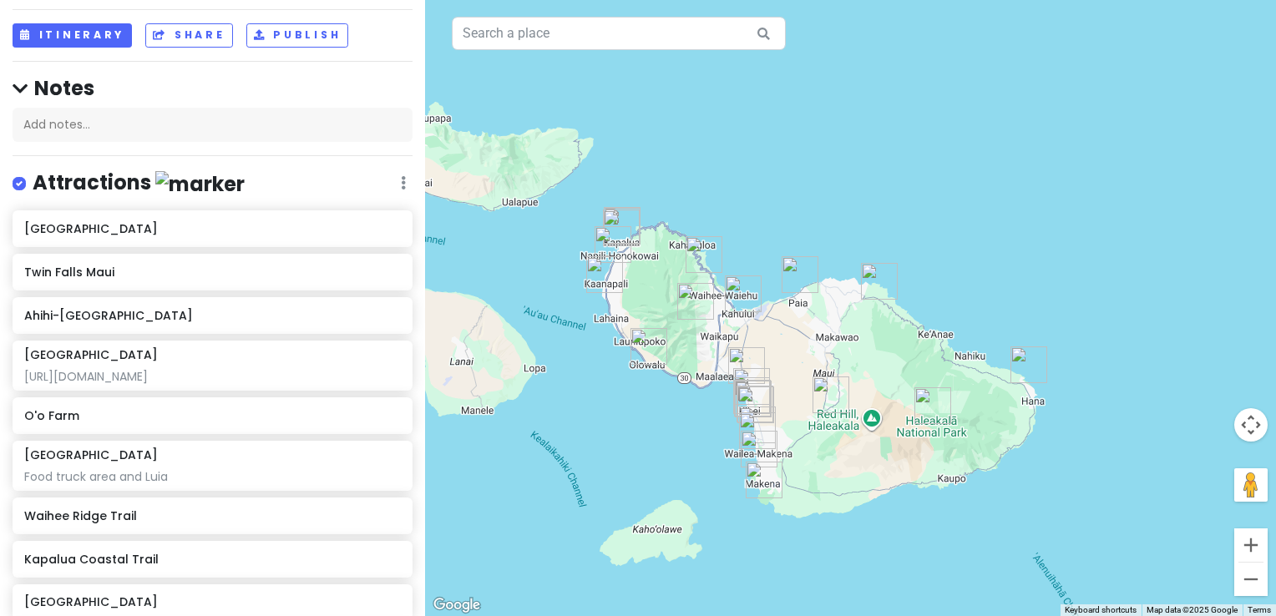
scroll to position [0, 0]
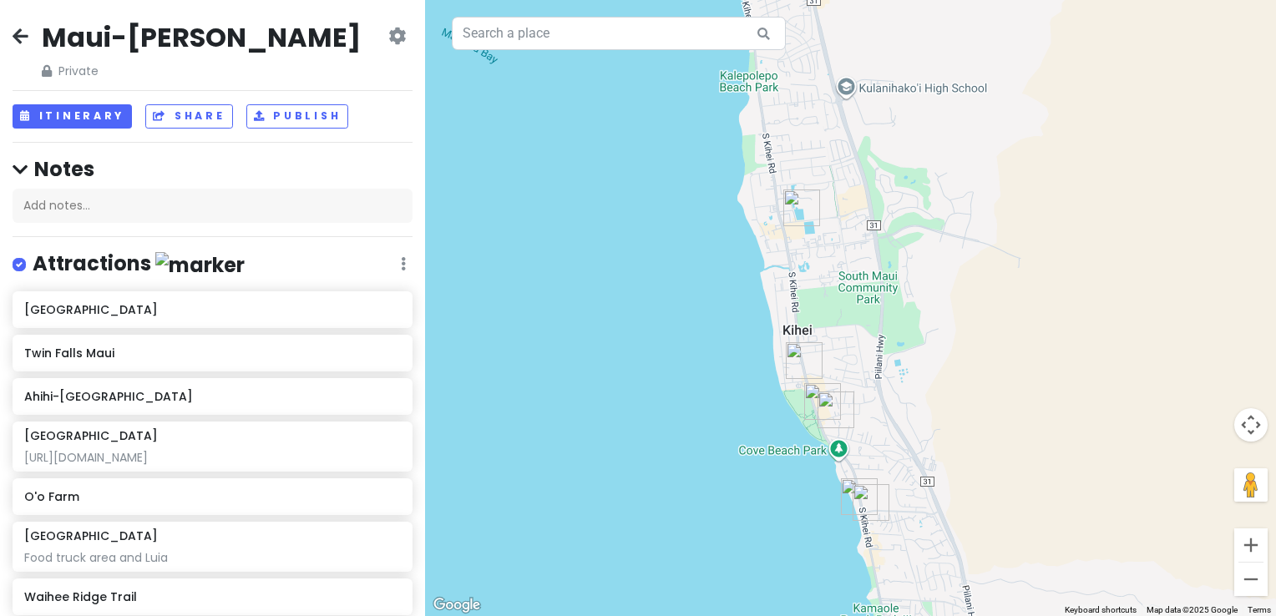
drag, startPoint x: 785, startPoint y: 387, endPoint x: 803, endPoint y: 485, distance: 100.1
click at [803, 485] on div at bounding box center [850, 308] width 851 height 616
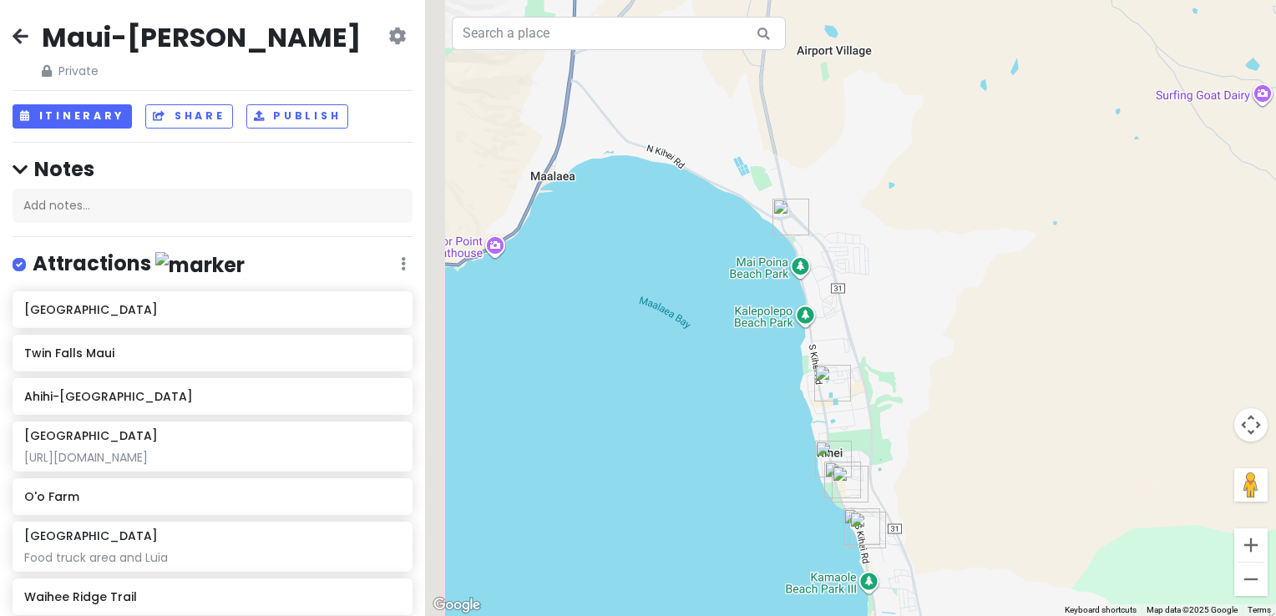
drag, startPoint x: 738, startPoint y: 327, endPoint x: 936, endPoint y: 543, distance: 292.1
click at [936, 543] on div at bounding box center [850, 308] width 851 height 616
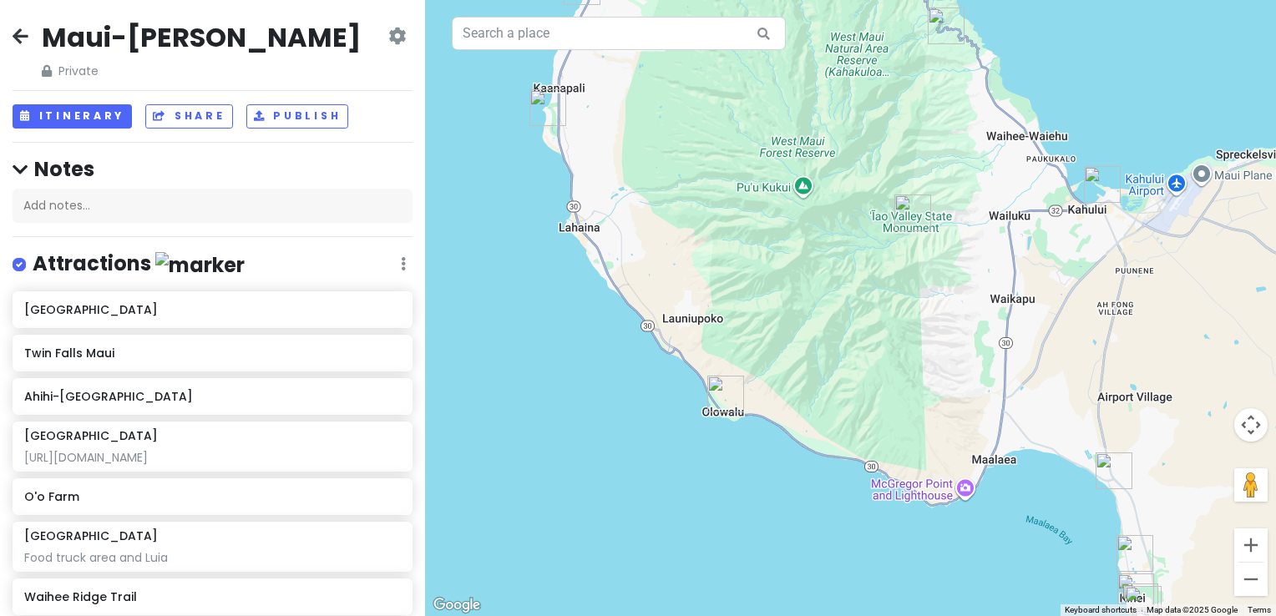
drag, startPoint x: 631, startPoint y: 457, endPoint x: 780, endPoint y: 500, distance: 155.5
click at [780, 500] on div at bounding box center [850, 308] width 851 height 616
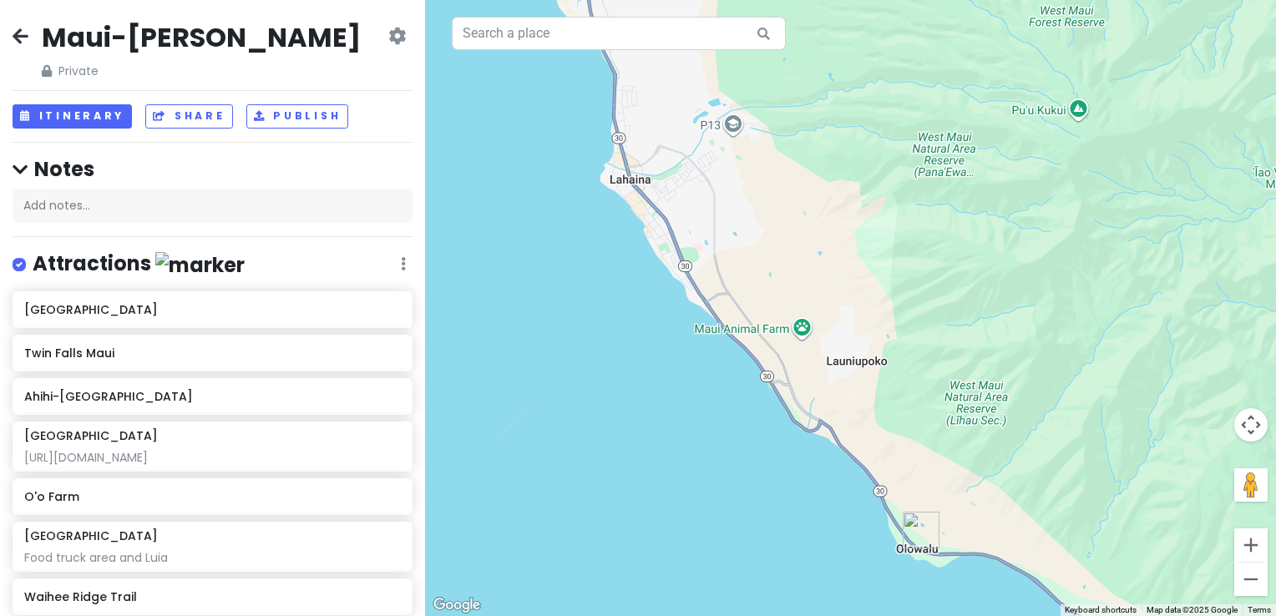
drag, startPoint x: 767, startPoint y: 433, endPoint x: 849, endPoint y: 502, distance: 107.3
click at [849, 502] on div at bounding box center [850, 308] width 851 height 616
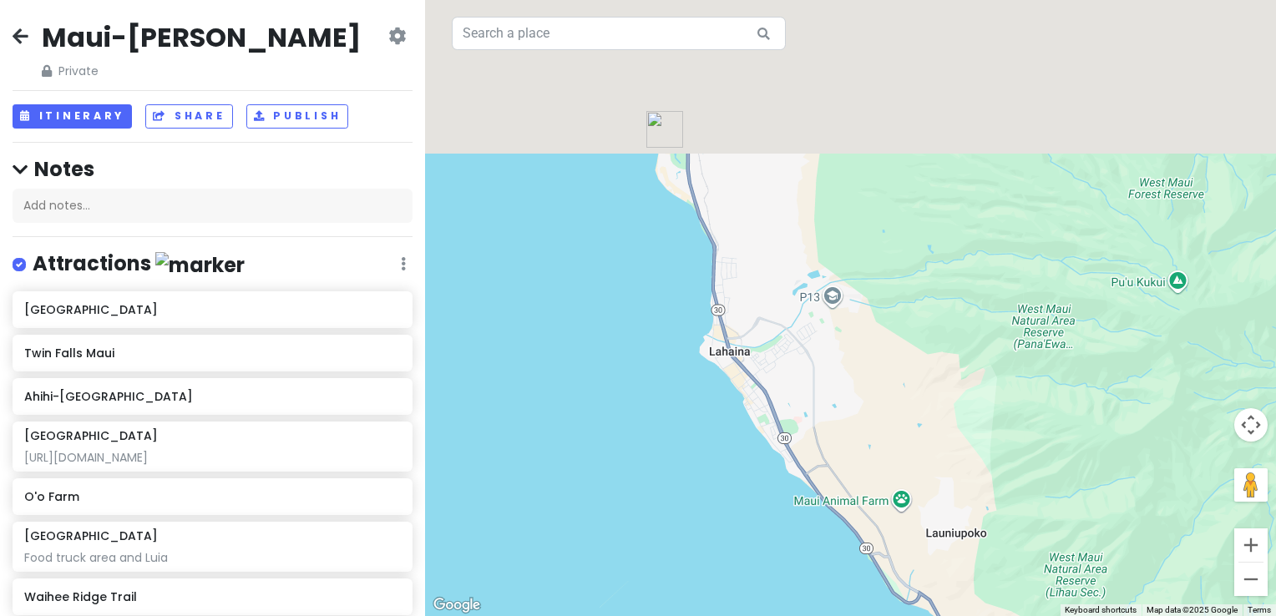
drag, startPoint x: 802, startPoint y: 515, endPoint x: 832, endPoint y: 550, distance: 46.8
click at [832, 550] on div at bounding box center [850, 308] width 851 height 616
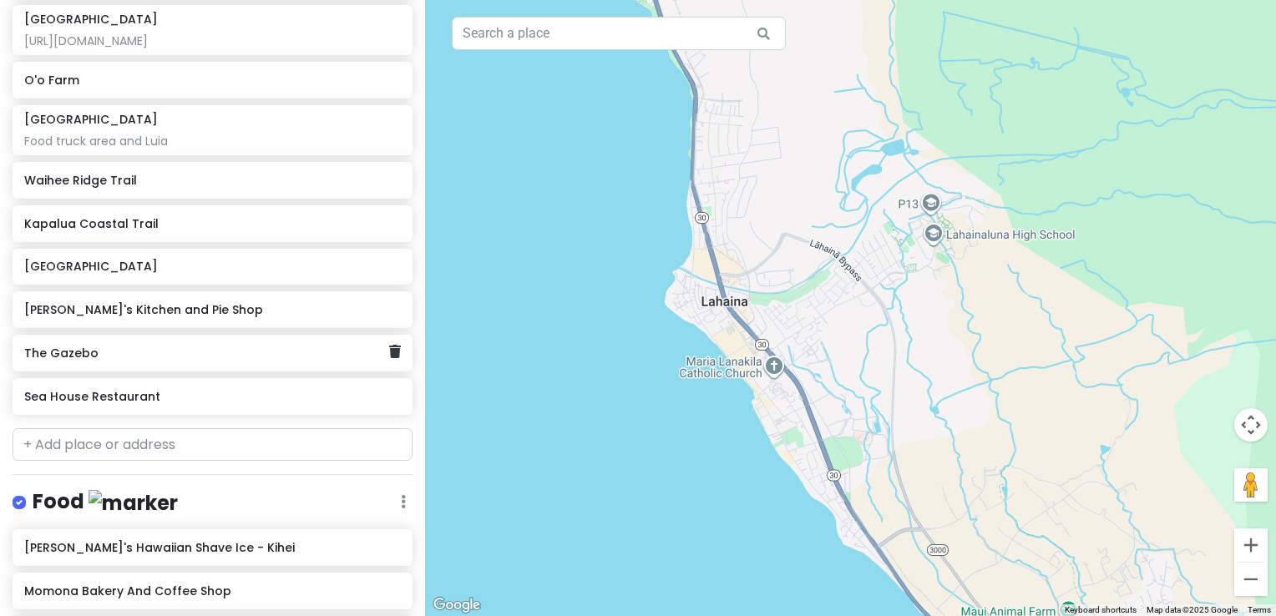
scroll to position [418, 0]
click at [99, 454] on input "text" at bounding box center [213, 444] width 400 height 33
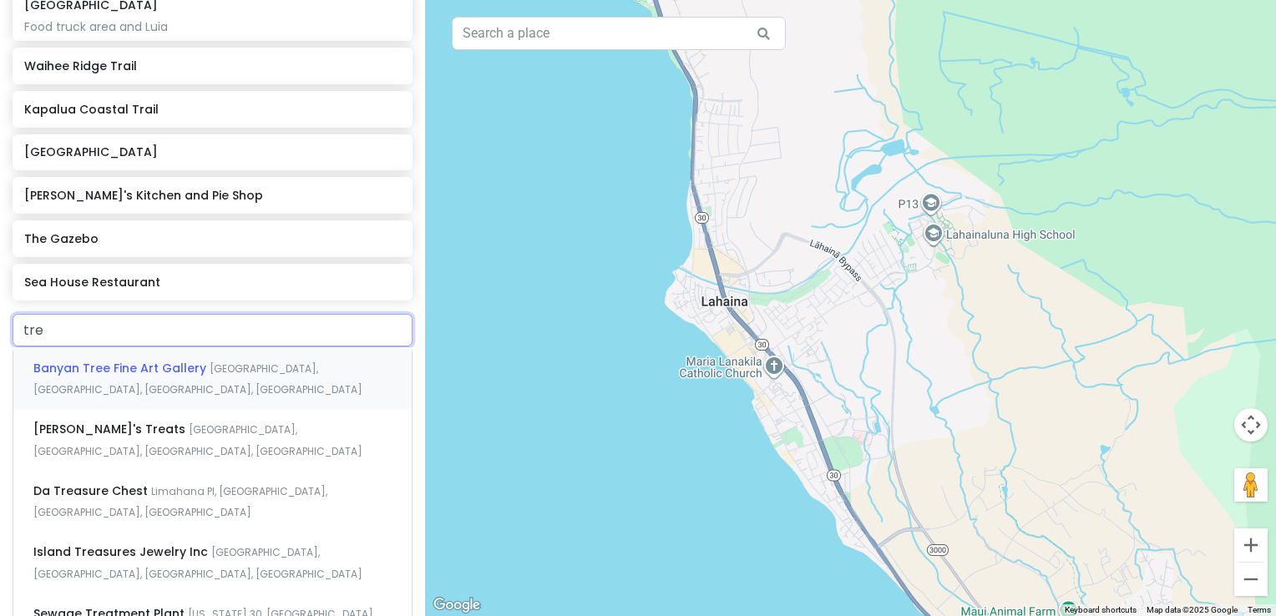
scroll to position [585, 0]
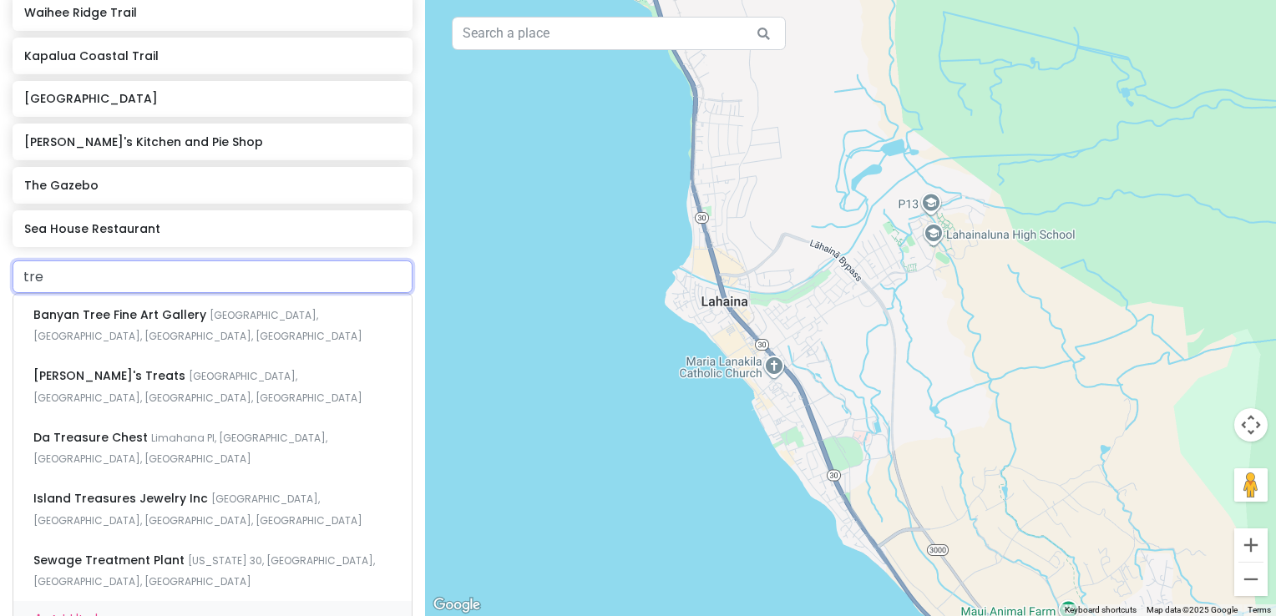
drag, startPoint x: 57, startPoint y: 297, endPoint x: -3, endPoint y: 288, distance: 60.8
click at [0, 288] on html "Maui-Kihei Trip Private Change Dates Make a Copy Delete Trip Go Pro ⚡️ Give Fee…" at bounding box center [638, 308] width 1276 height 616
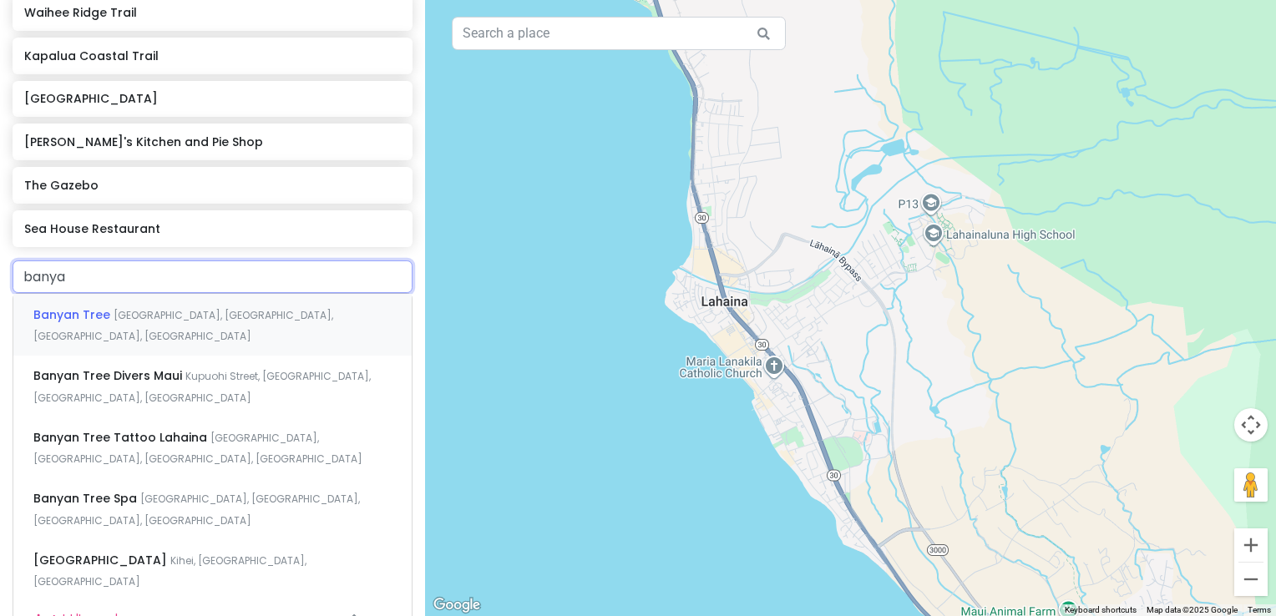
type input "banyan"
click at [78, 323] on span "Banyan Tree" at bounding box center [73, 315] width 80 height 17
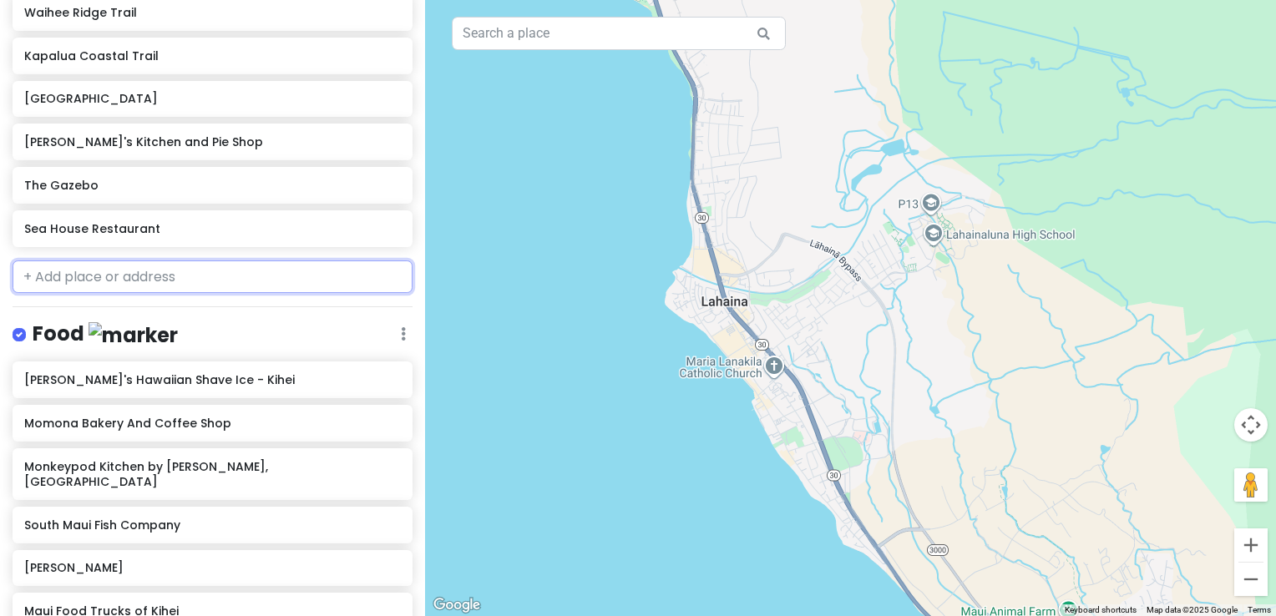
scroll to position [627, 0]
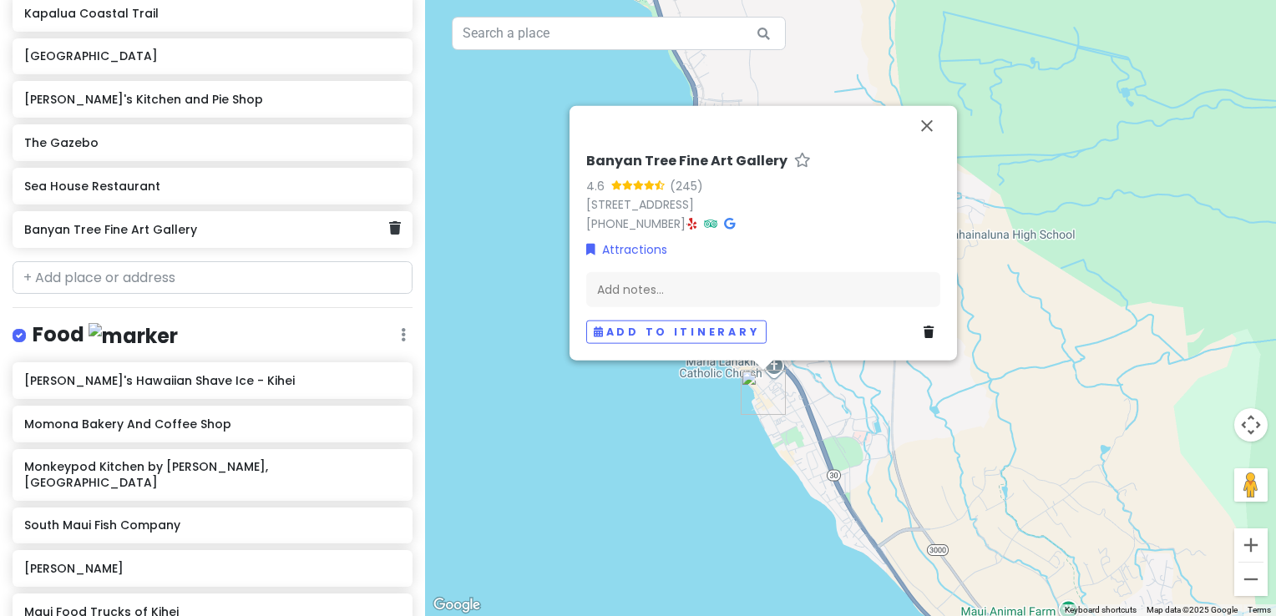
click at [373, 241] on div "Banyan Tree Fine Art Gallery" at bounding box center [206, 229] width 365 height 23
click at [388, 248] on div "Banyan Tree Fine Art Gallery" at bounding box center [213, 229] width 400 height 37
click at [389, 240] on link at bounding box center [395, 229] width 12 height 22
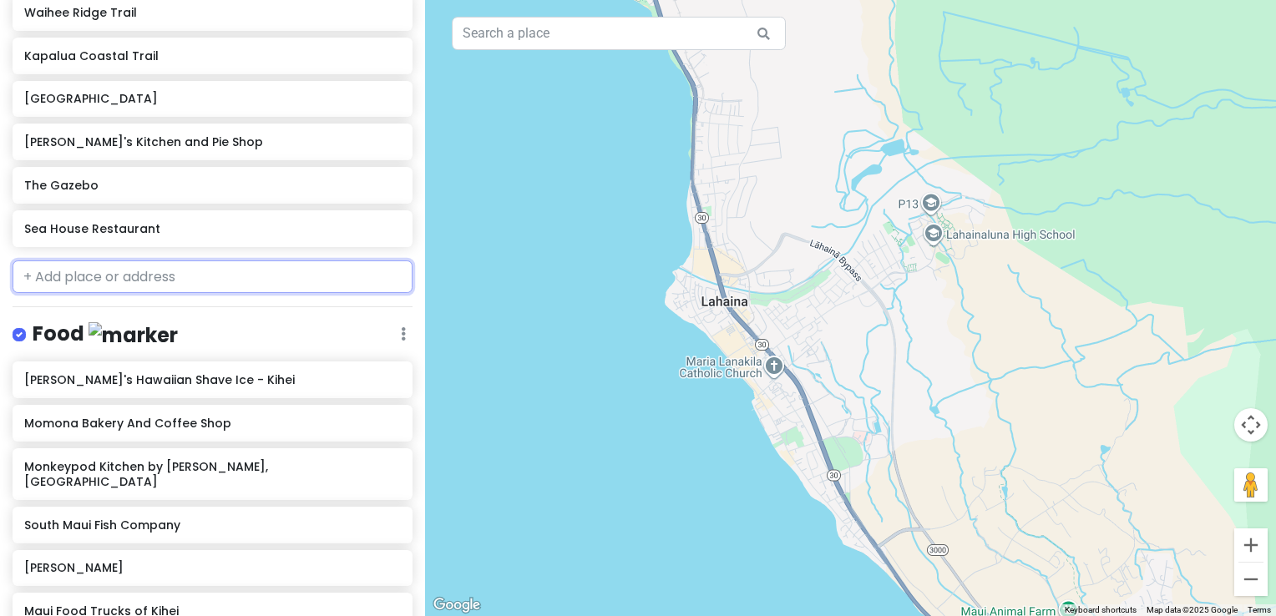
click at [137, 290] on input "text" at bounding box center [213, 277] width 400 height 33
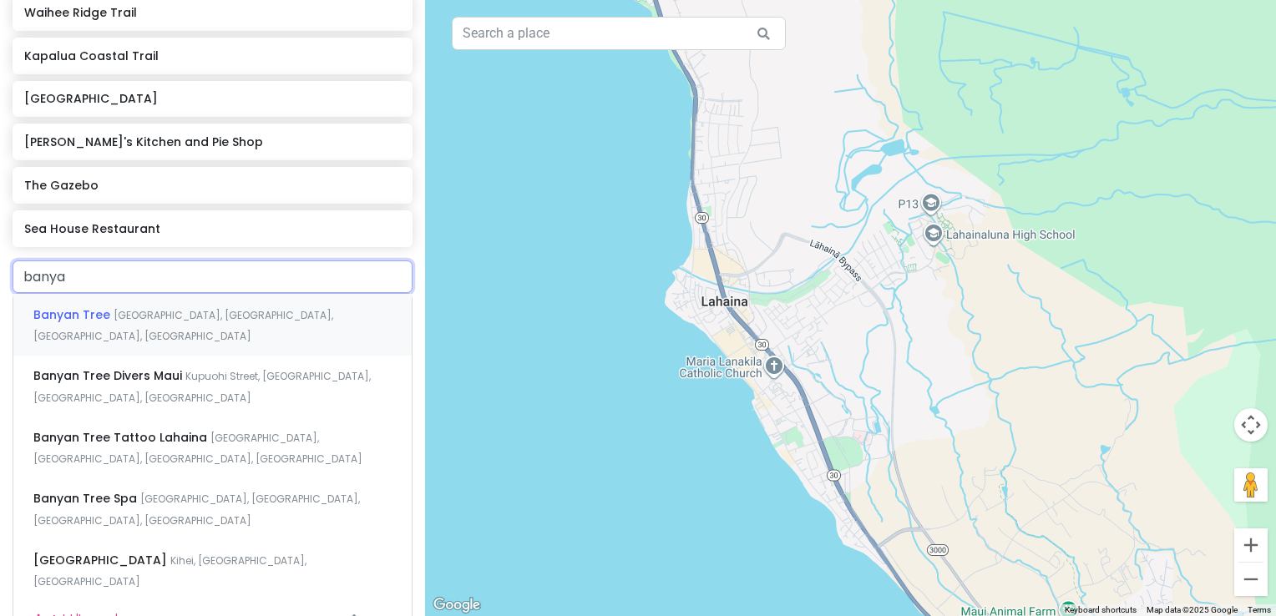
type input "banyan"
click at [127, 332] on span "[GEOGRAPHIC_DATA], [GEOGRAPHIC_DATA], [GEOGRAPHIC_DATA], [GEOGRAPHIC_DATA]" at bounding box center [183, 326] width 300 height 36
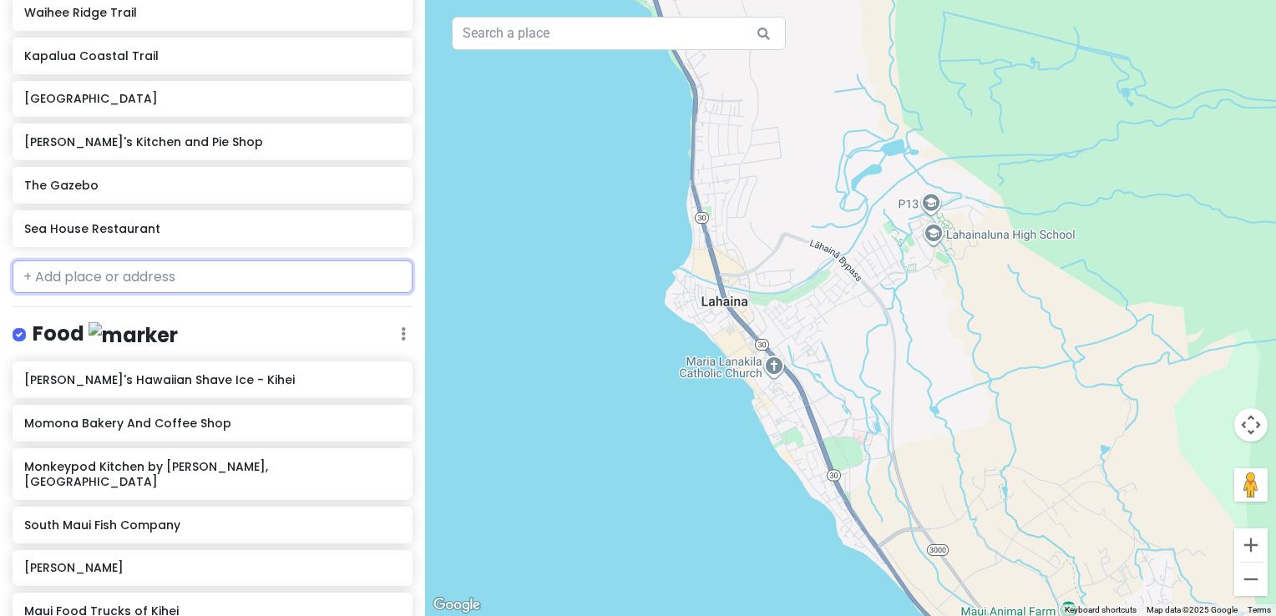
scroll to position [627, 0]
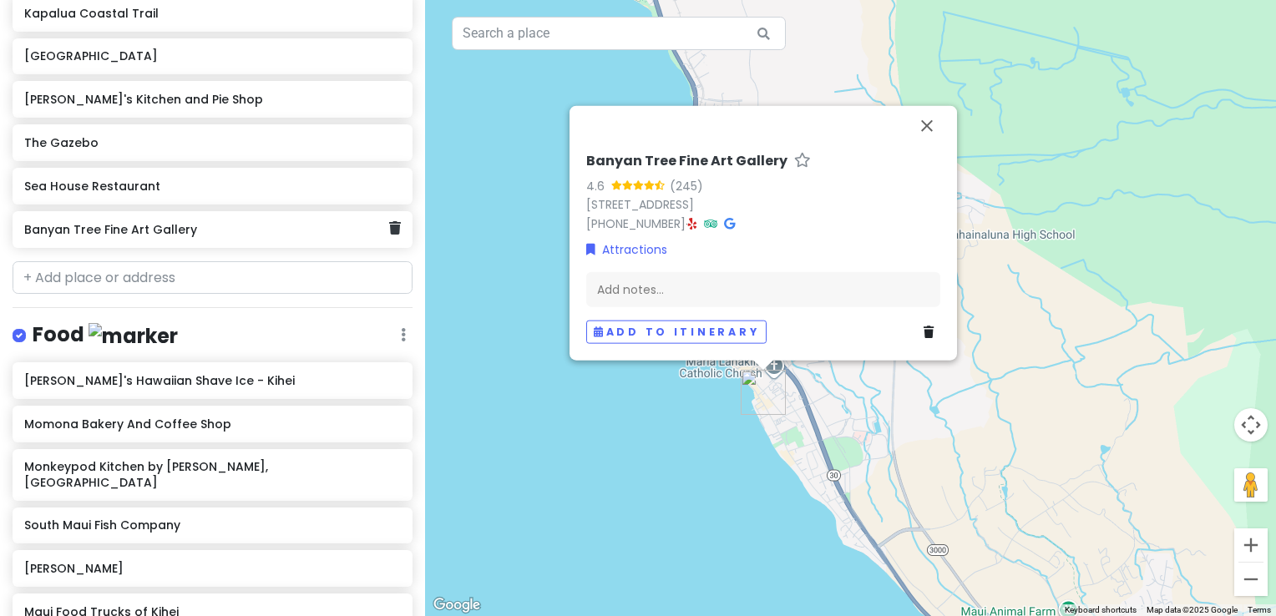
click at [389, 240] on link at bounding box center [395, 229] width 12 height 22
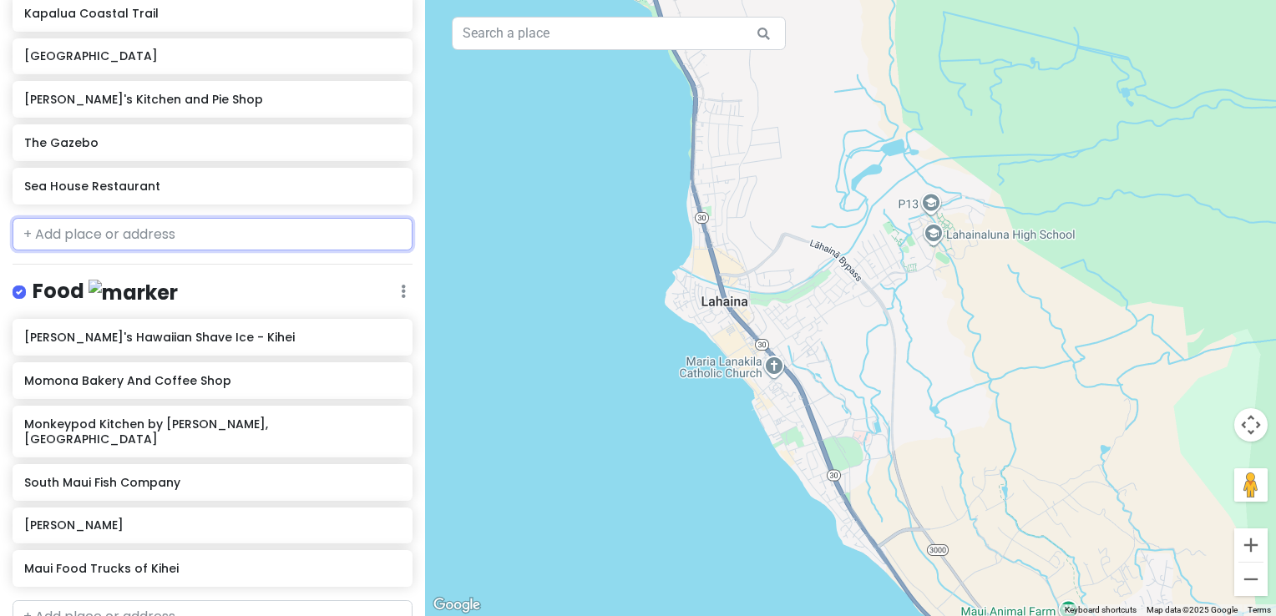
scroll to position [585, 0]
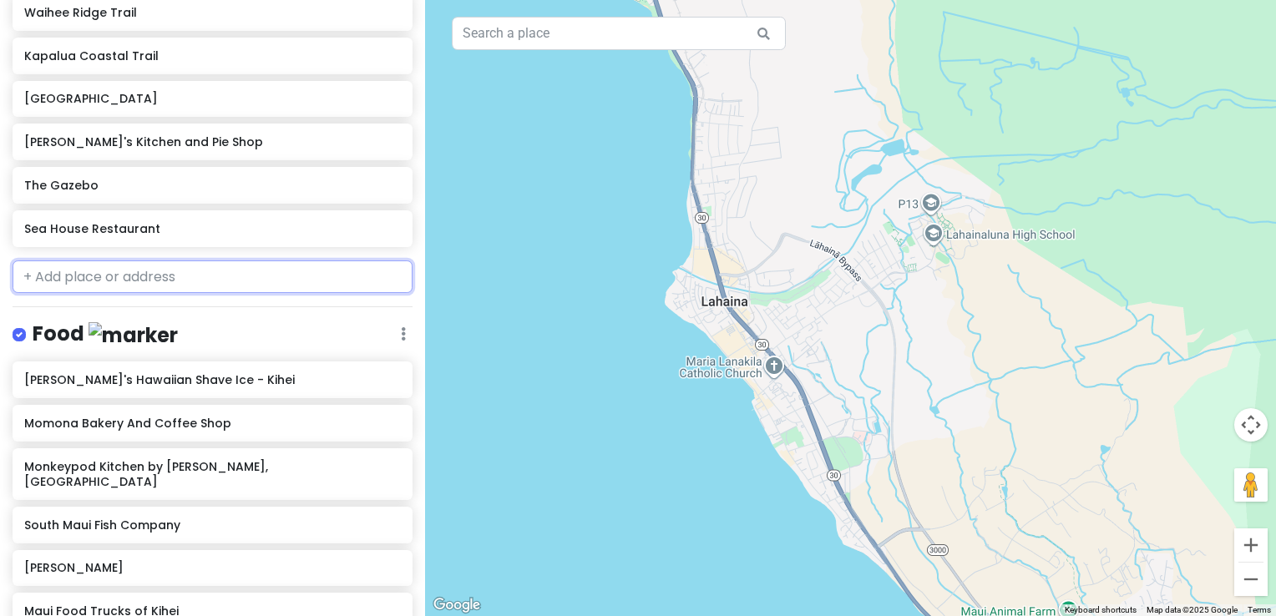
click at [144, 293] on input "text" at bounding box center [213, 277] width 400 height 33
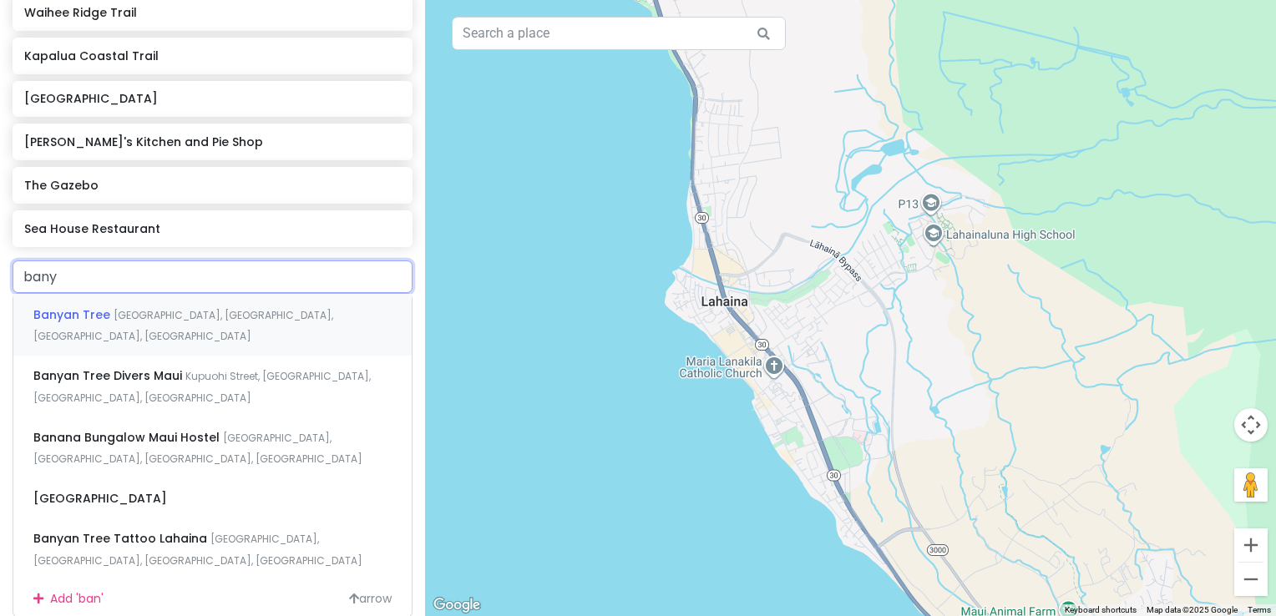
type input "banya"
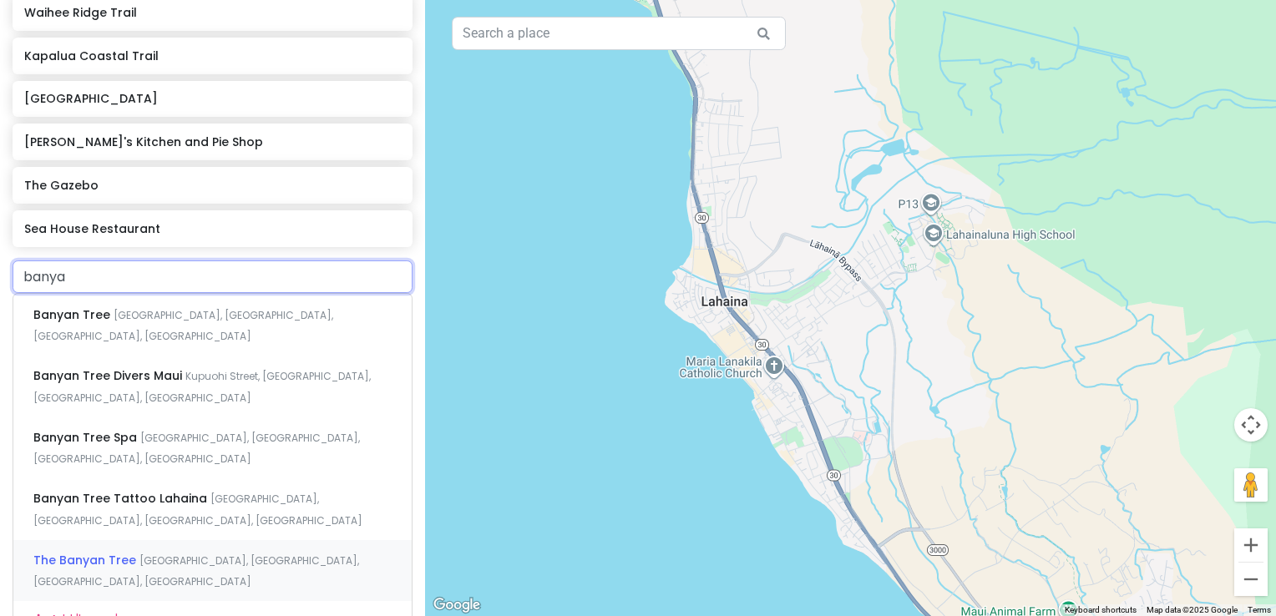
click at [100, 552] on span "The Banyan Tree" at bounding box center [86, 560] width 106 height 17
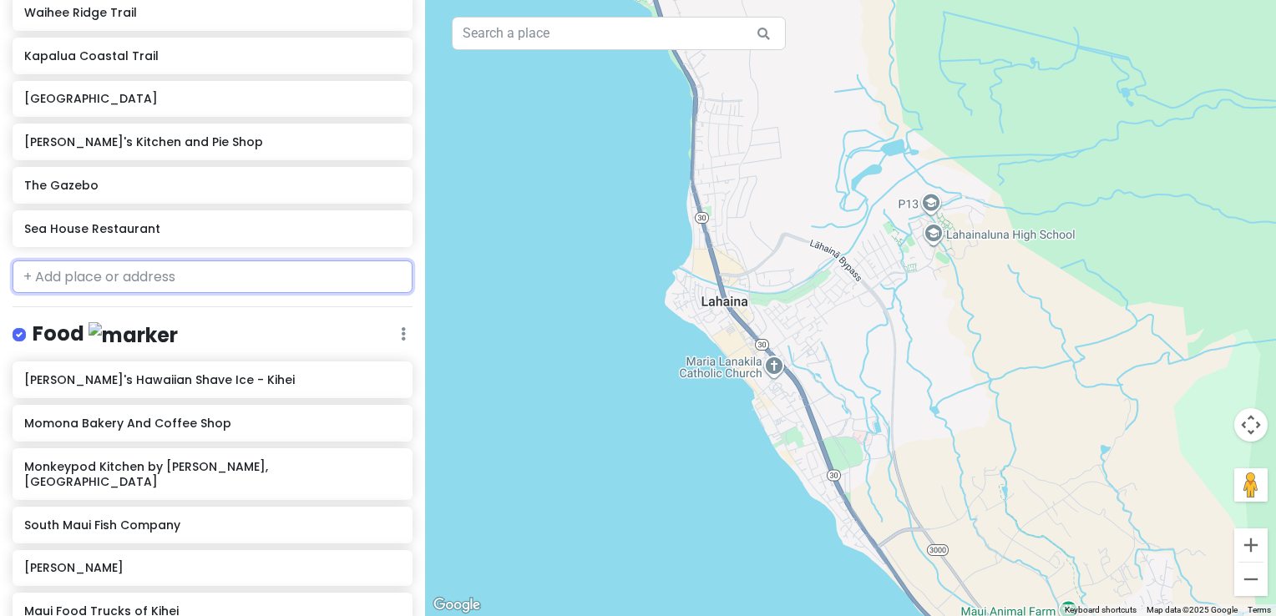
scroll to position [627, 0]
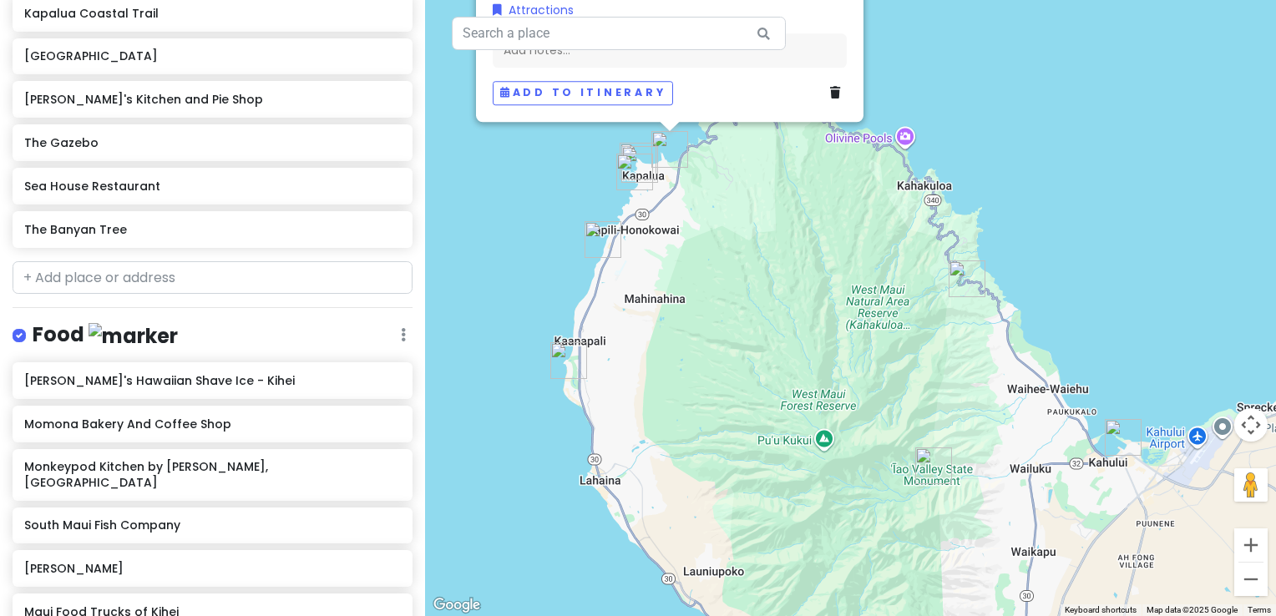
drag, startPoint x: 1086, startPoint y: 409, endPoint x: 693, endPoint y: 189, distance: 450.3
click at [693, 189] on div "The Banyan Tree 4.3 (373) [STREET_ADDRESS][PERSON_NAME] [PHONE_NUMBER] · [DOMAI…" at bounding box center [850, 308] width 851 height 616
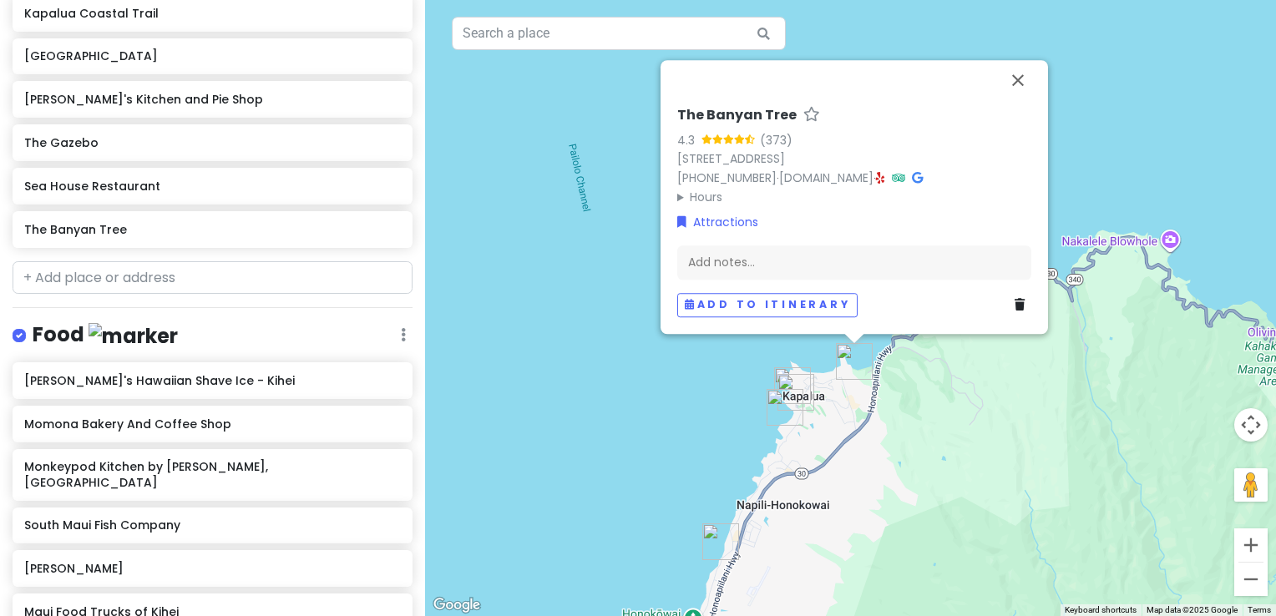
drag, startPoint x: 905, startPoint y: 408, endPoint x: 940, endPoint y: 412, distance: 34.5
click at [940, 412] on div "The Banyan Tree 4.3 (373) [STREET_ADDRESS][PERSON_NAME] [PHONE_NUMBER] · [DOMAI…" at bounding box center [850, 308] width 851 height 616
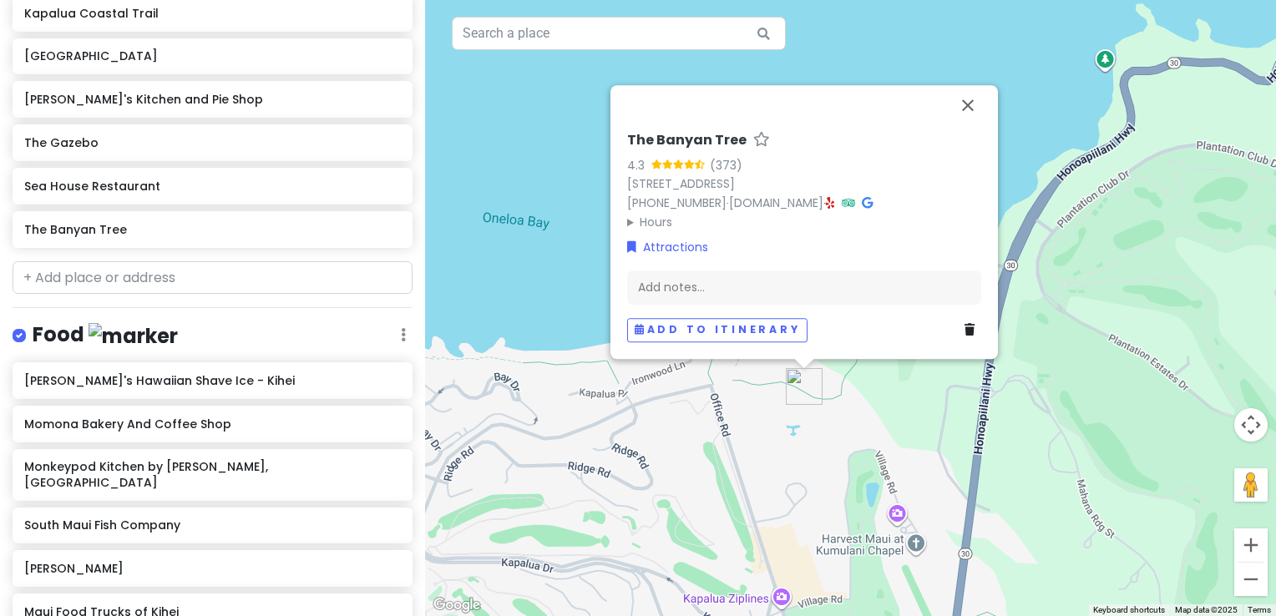
drag, startPoint x: 813, startPoint y: 423, endPoint x: 835, endPoint y: 413, distance: 25.0
click at [835, 413] on div "The Banyan Tree 4.3 (373) [STREET_ADDRESS][PERSON_NAME] [PHONE_NUMBER] · [DOMAI…" at bounding box center [850, 308] width 851 height 616
click at [824, 202] on link "[DOMAIN_NAME]" at bounding box center [776, 203] width 94 height 17
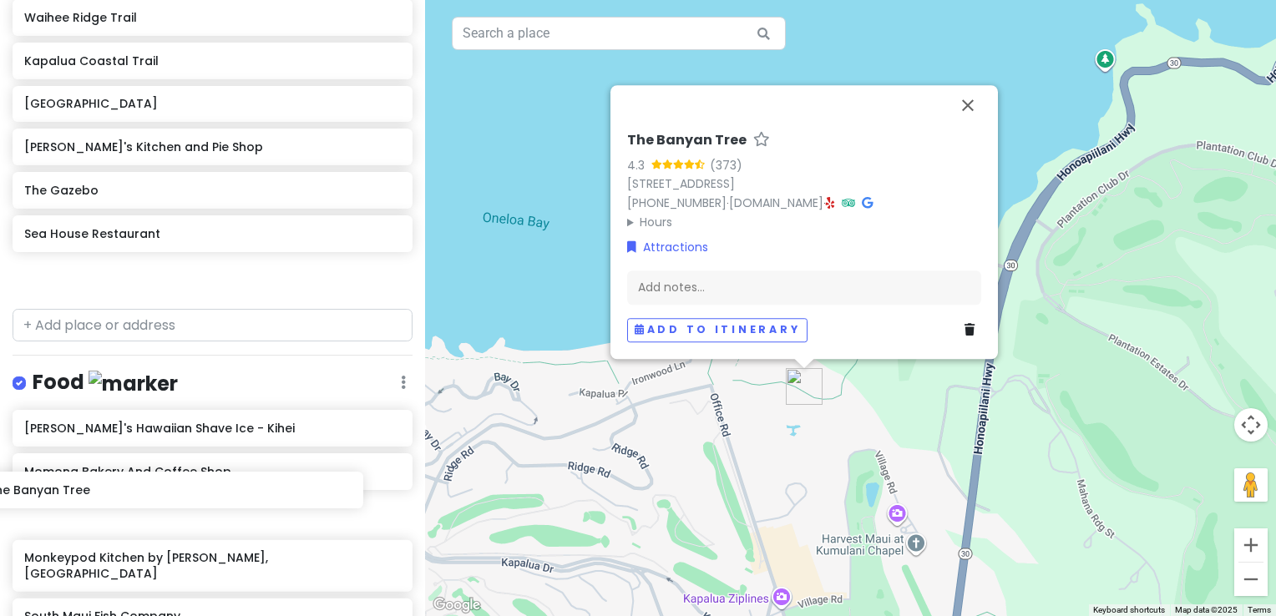
scroll to position [601, 0]
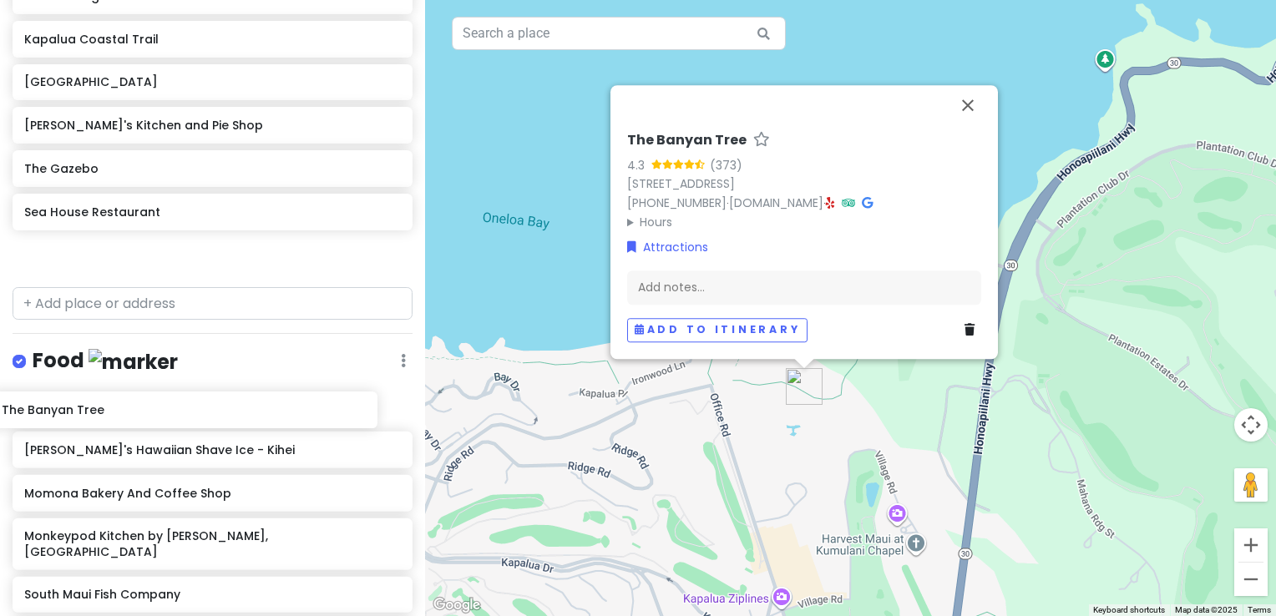
drag, startPoint x: 165, startPoint y: 332, endPoint x: 143, endPoint y: 416, distance: 87.3
click at [143, 416] on div "Maui-Kihei Trip Private Change Dates Make a Copy Delete Trip Go Pro ⚡️ Give Fee…" at bounding box center [212, 308] width 425 height 616
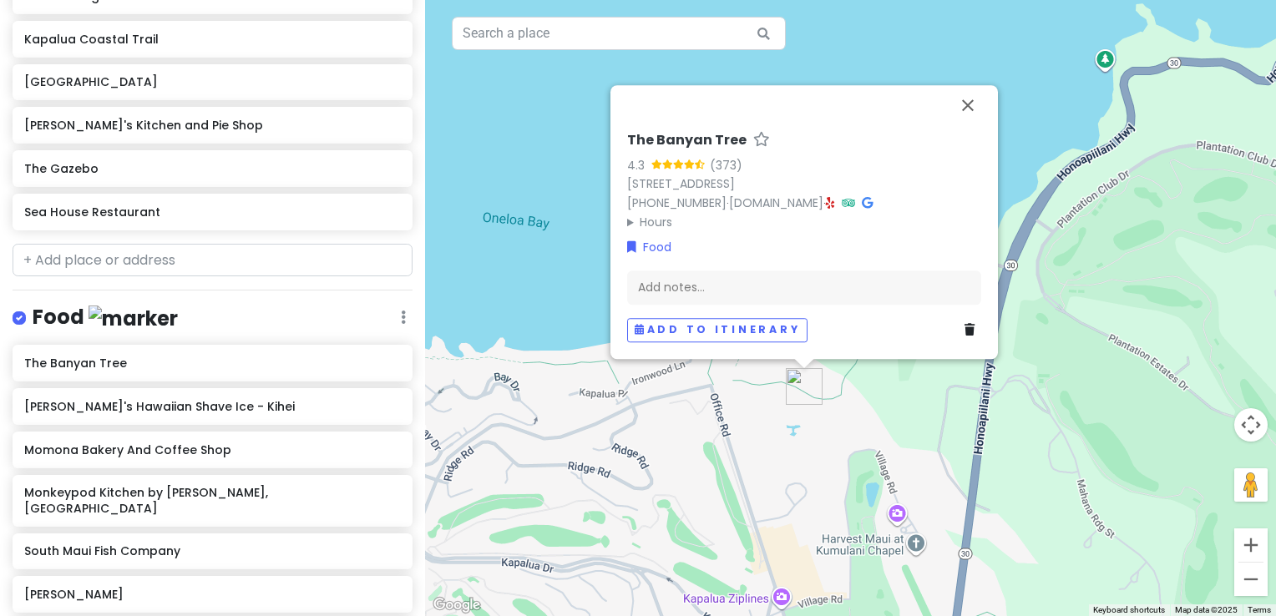
scroll to position [515, 0]
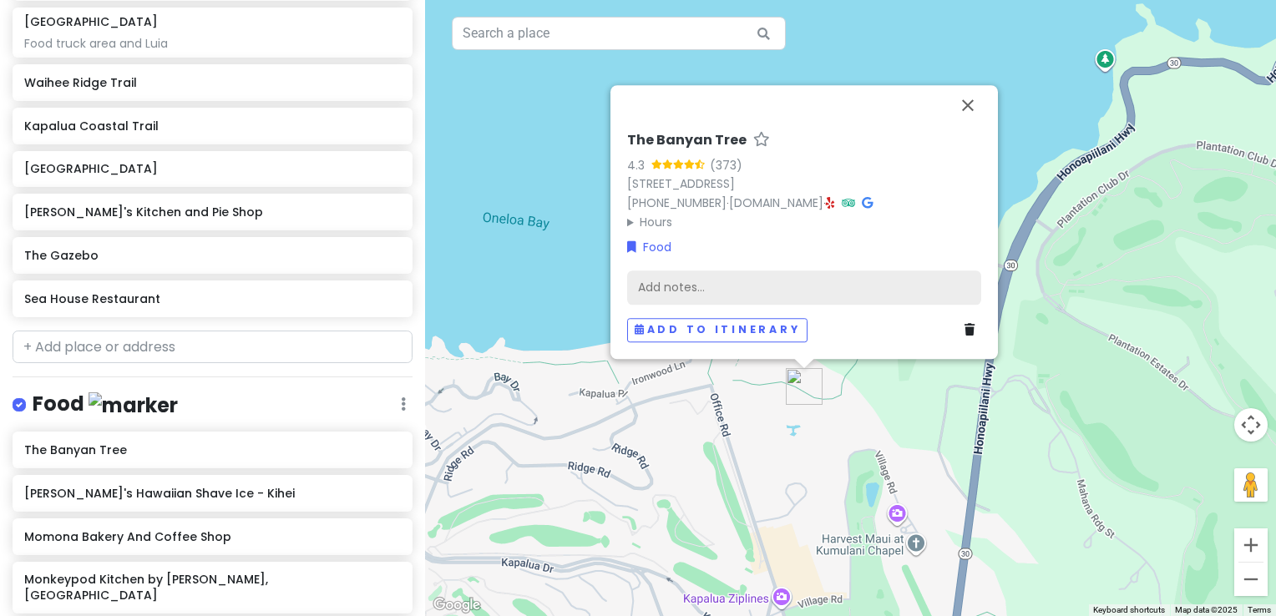
click at [751, 291] on div "Add notes..." at bounding box center [804, 288] width 354 height 35
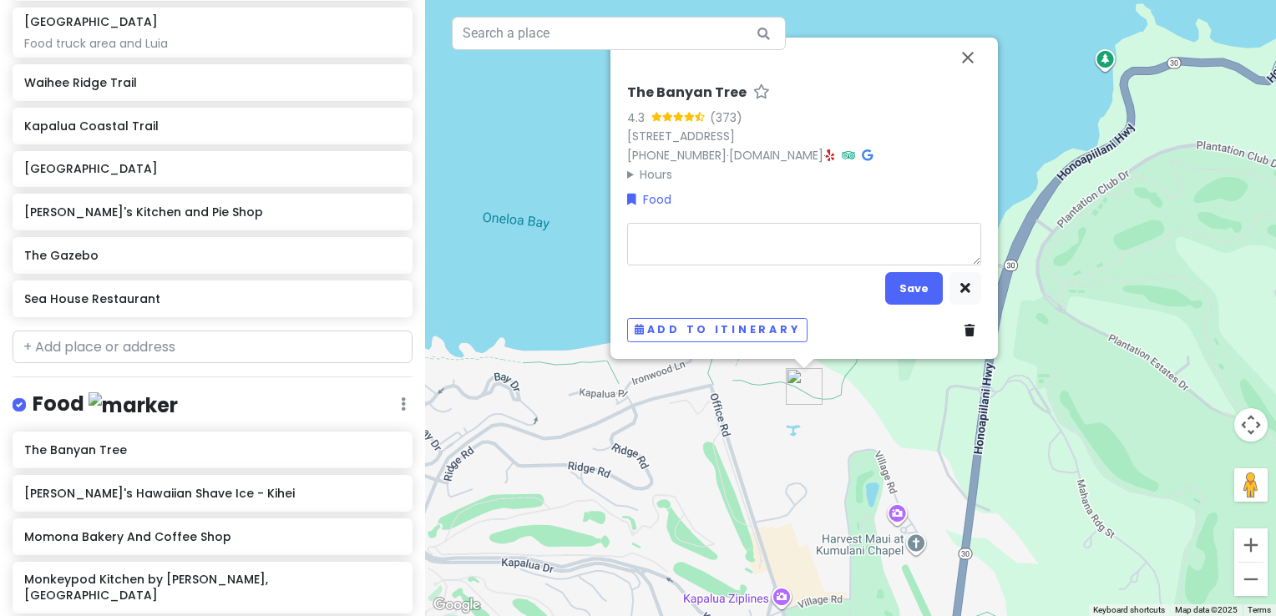
type textarea "x"
type textarea "R"
type textarea "x"
type textarea "Ro"
type textarea "x"
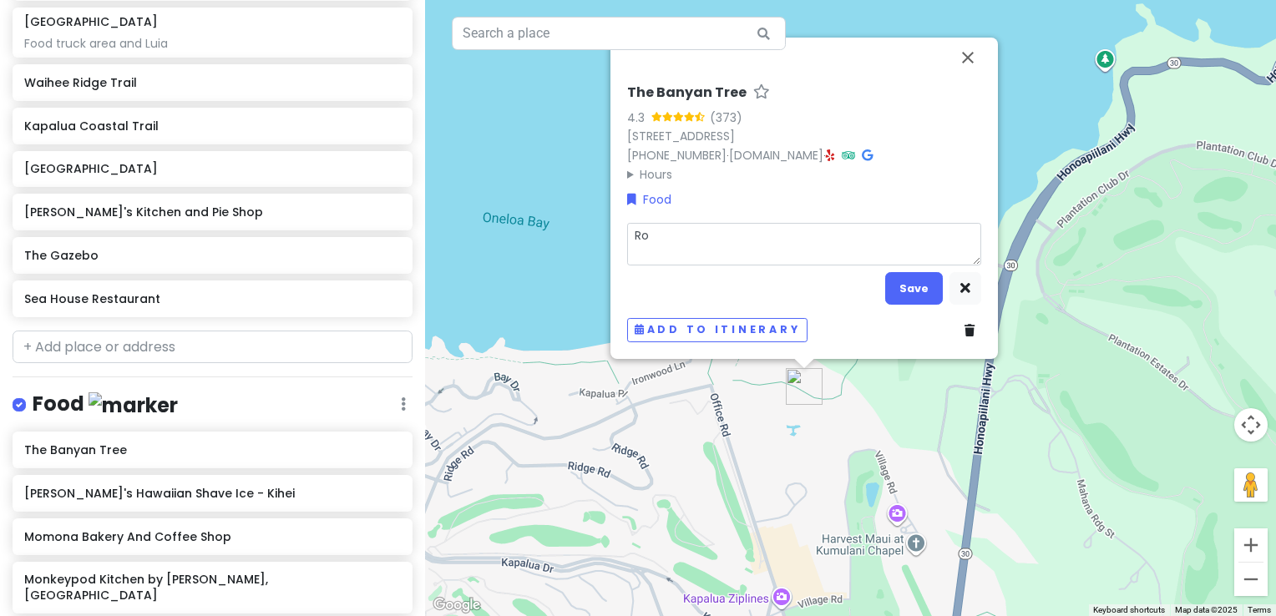
type textarea "[PERSON_NAME]"
type textarea "x"
type textarea "[PERSON_NAME]"
type textarea "x"
type textarea "[PERSON_NAME]"
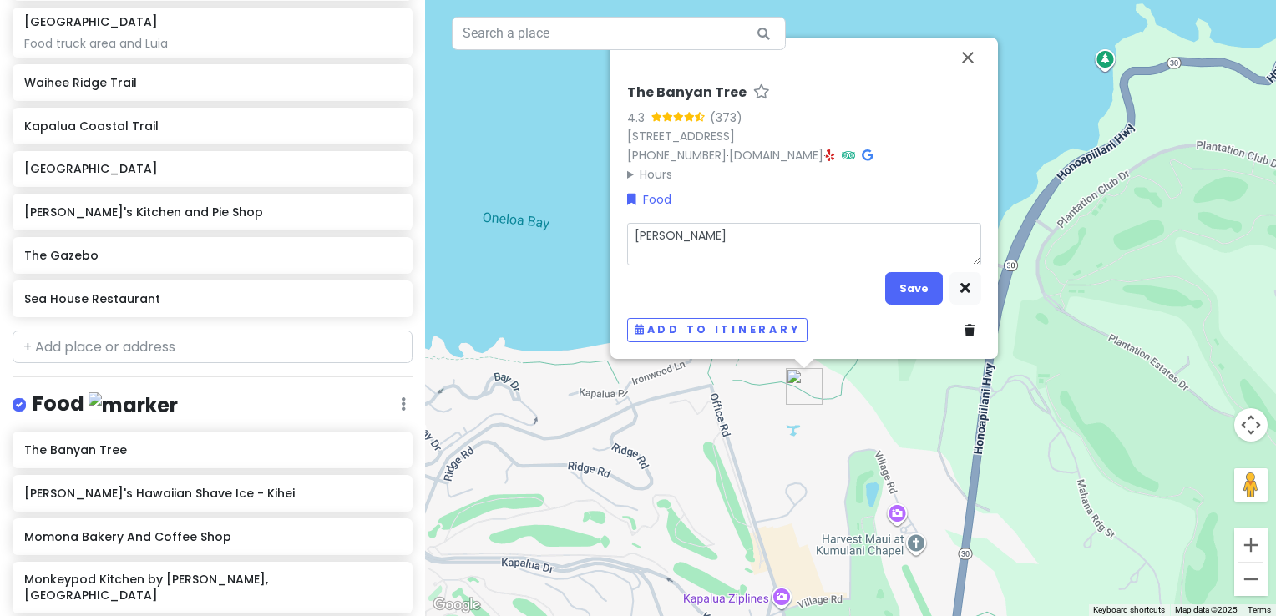
type textarea "x"
type textarea "[PERSON_NAME]"
type textarea "x"
type textarea "Rob add"
type textarea "x"
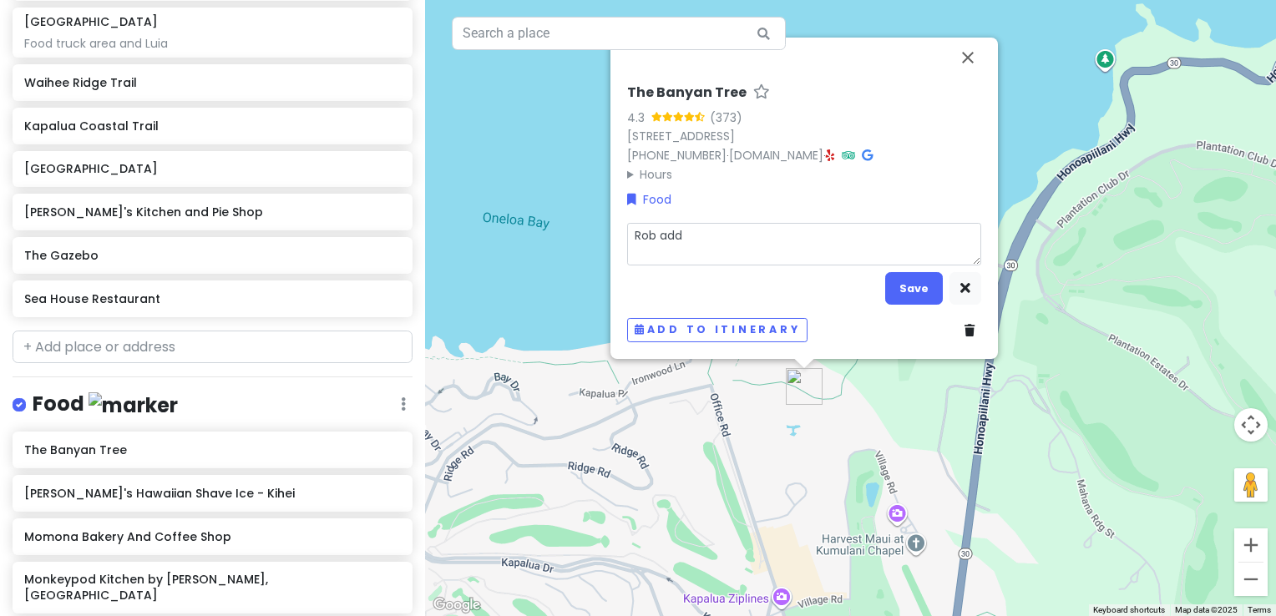
type textarea "[PERSON_NAME]"
type textarea "x"
type textarea "[PERSON_NAME] added"
click at [903, 280] on button "Save" at bounding box center [914, 288] width 58 height 33
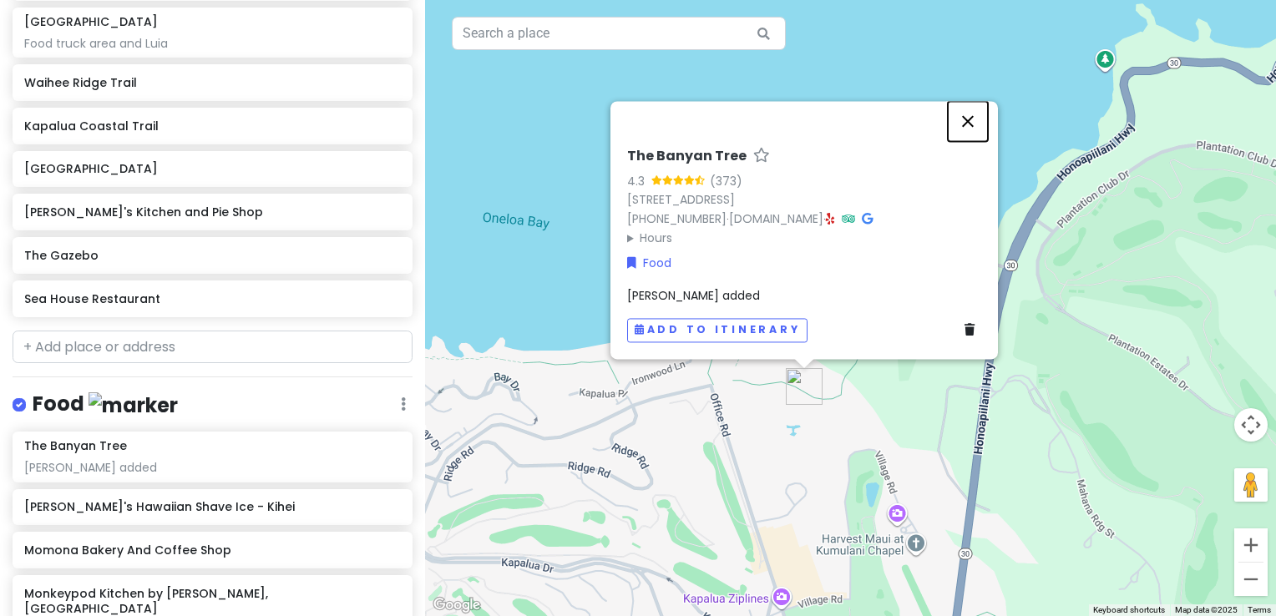
click at [976, 129] on button "Close" at bounding box center [968, 121] width 40 height 40
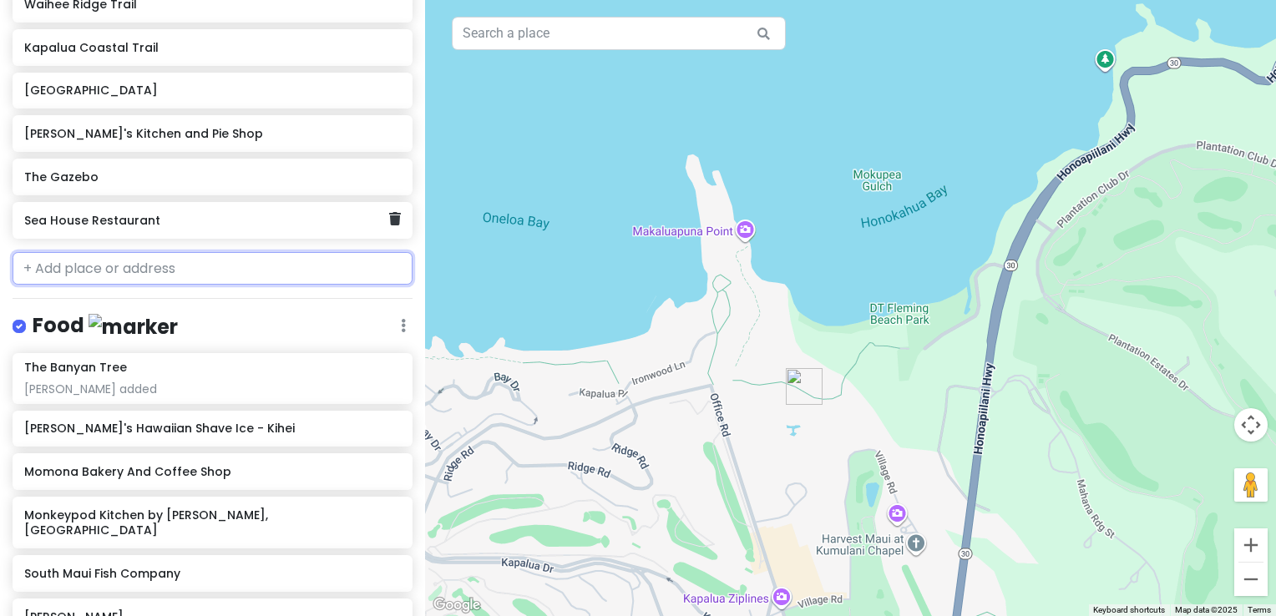
scroll to position [682, 0]
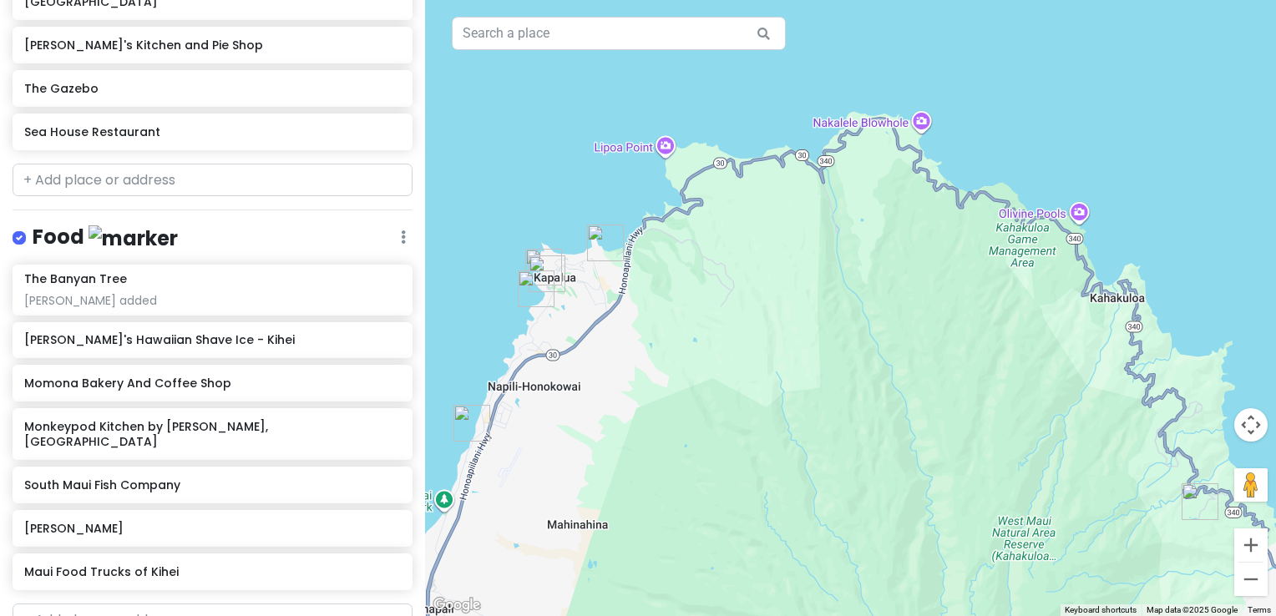
drag, startPoint x: 982, startPoint y: 468, endPoint x: 802, endPoint y: 336, distance: 223.5
click at [802, 336] on div at bounding box center [850, 308] width 851 height 616
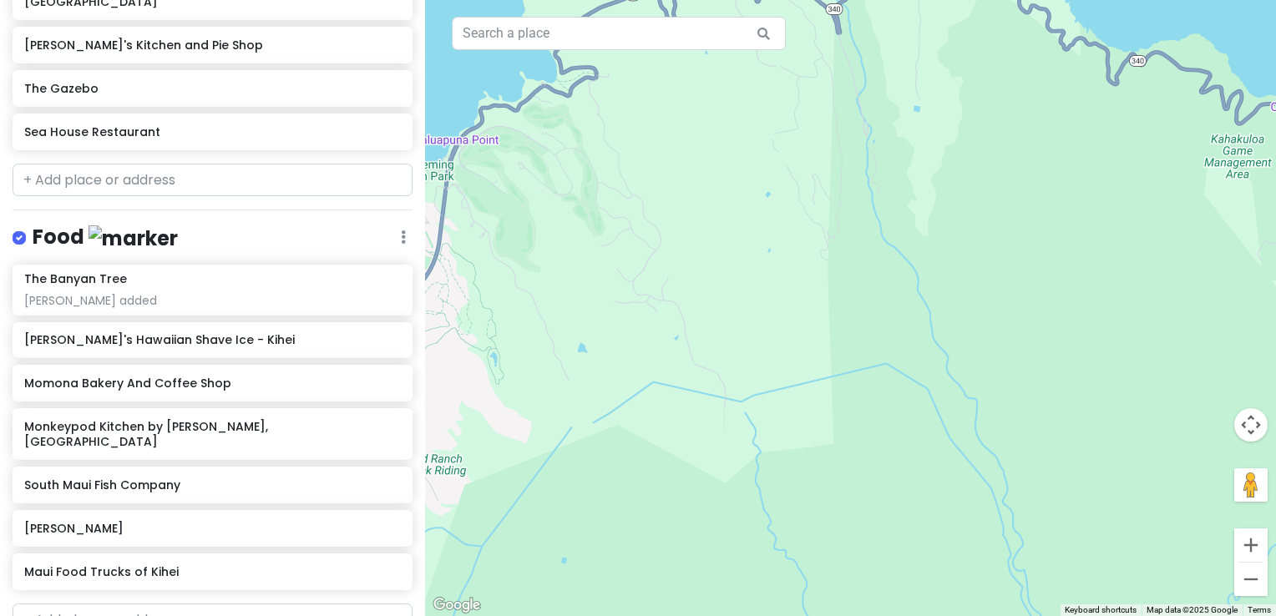
drag, startPoint x: 822, startPoint y: 352, endPoint x: 915, endPoint y: 162, distance: 212.2
click at [915, 162] on div at bounding box center [850, 308] width 851 height 616
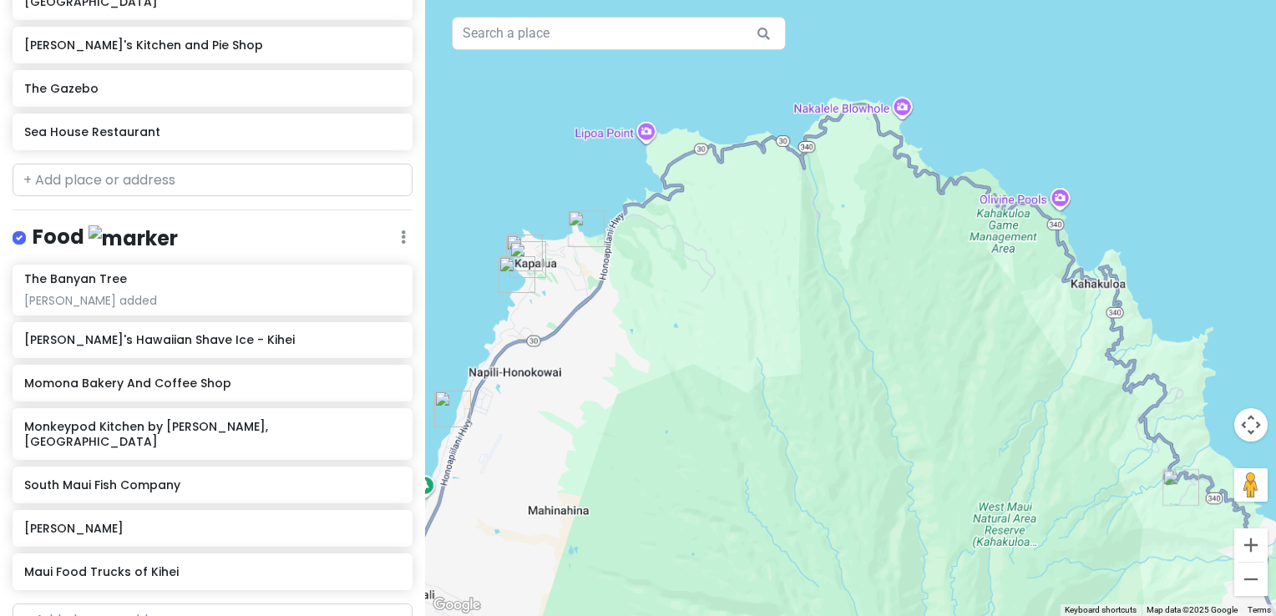
drag, startPoint x: 712, startPoint y: 425, endPoint x: 792, endPoint y: 180, distance: 258.3
click at [792, 180] on div at bounding box center [850, 308] width 851 height 616
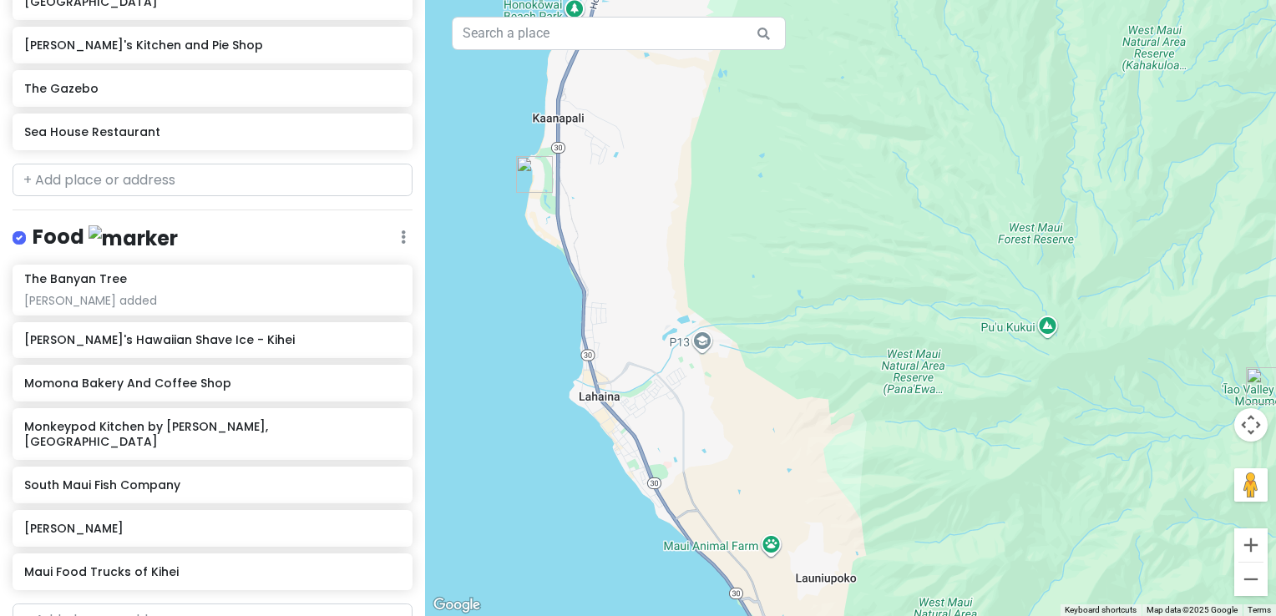
drag, startPoint x: 665, startPoint y: 477, endPoint x: 710, endPoint y: 232, distance: 248.9
click at [713, 248] on div at bounding box center [850, 308] width 851 height 616
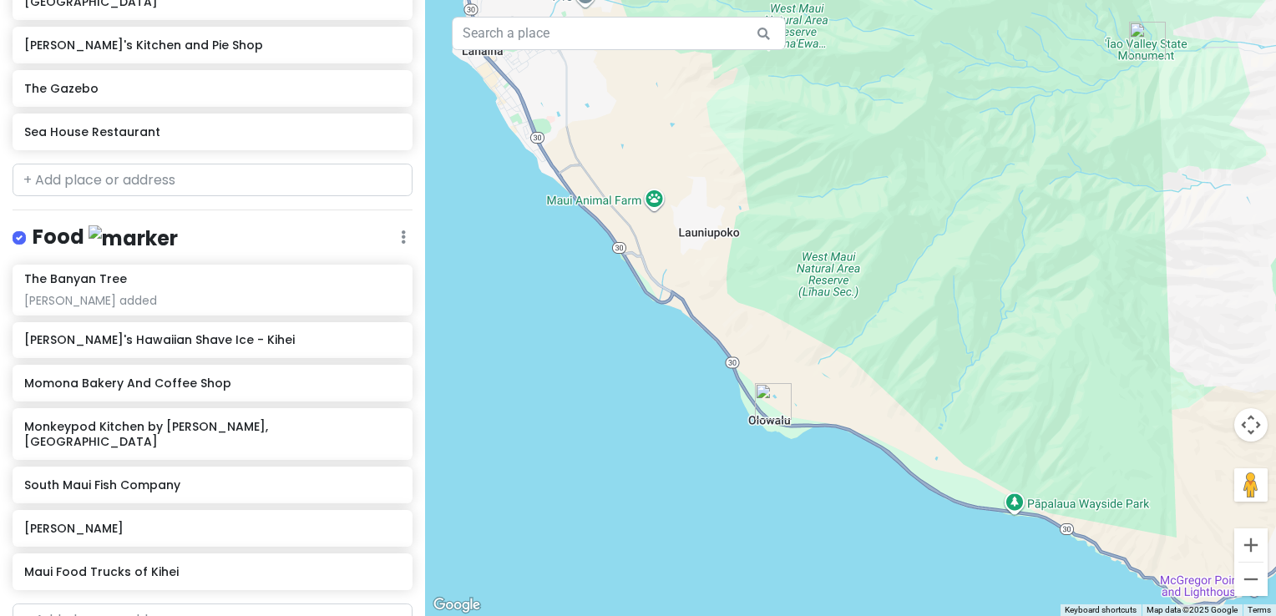
drag, startPoint x: 749, startPoint y: 423, endPoint x: 611, endPoint y: 200, distance: 261.9
click at [611, 198] on div at bounding box center [850, 308] width 851 height 616
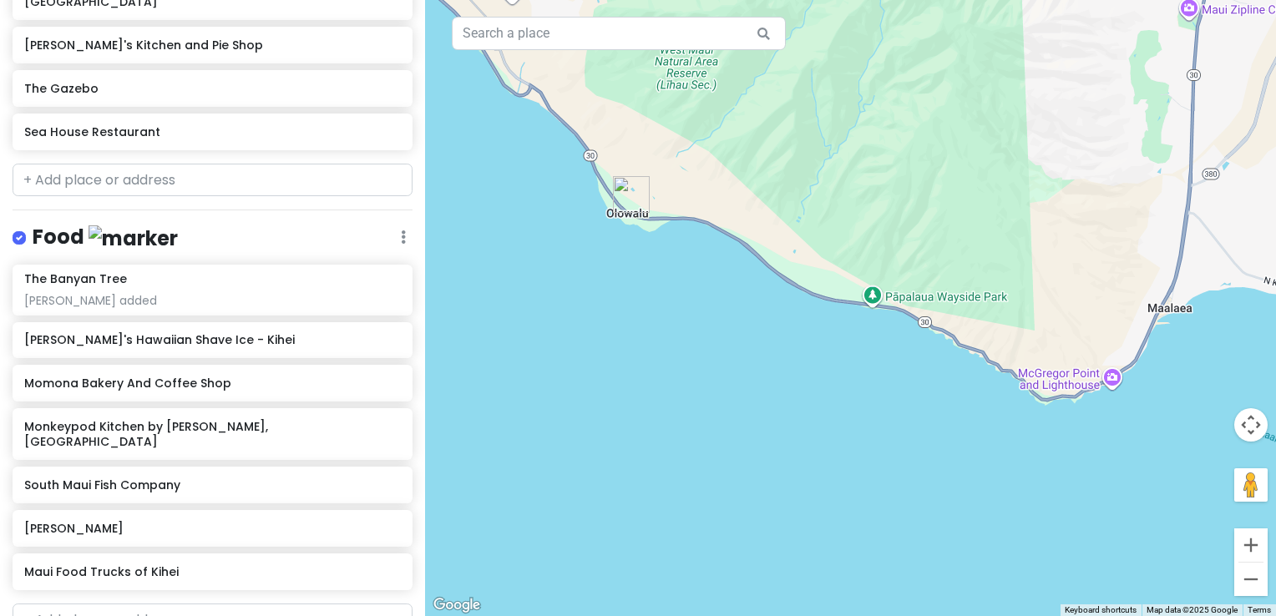
click at [671, 400] on div at bounding box center [850, 308] width 851 height 616
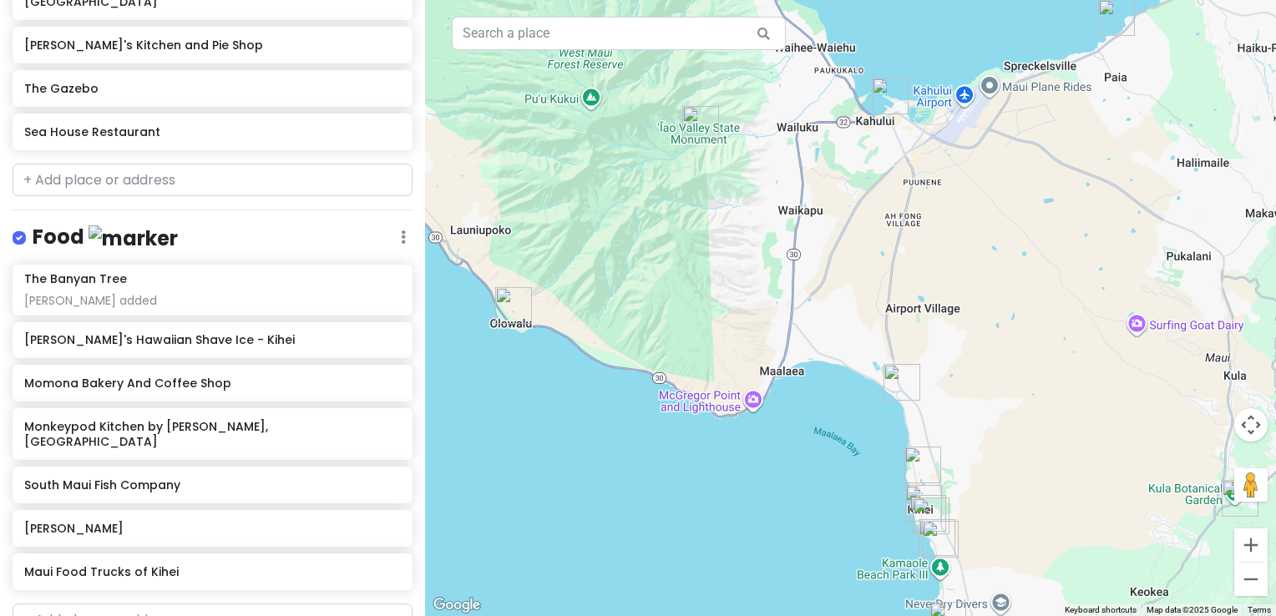
drag, startPoint x: 1009, startPoint y: 269, endPoint x: 794, endPoint y: 245, distance: 216.9
click at [795, 250] on div at bounding box center [850, 308] width 851 height 616
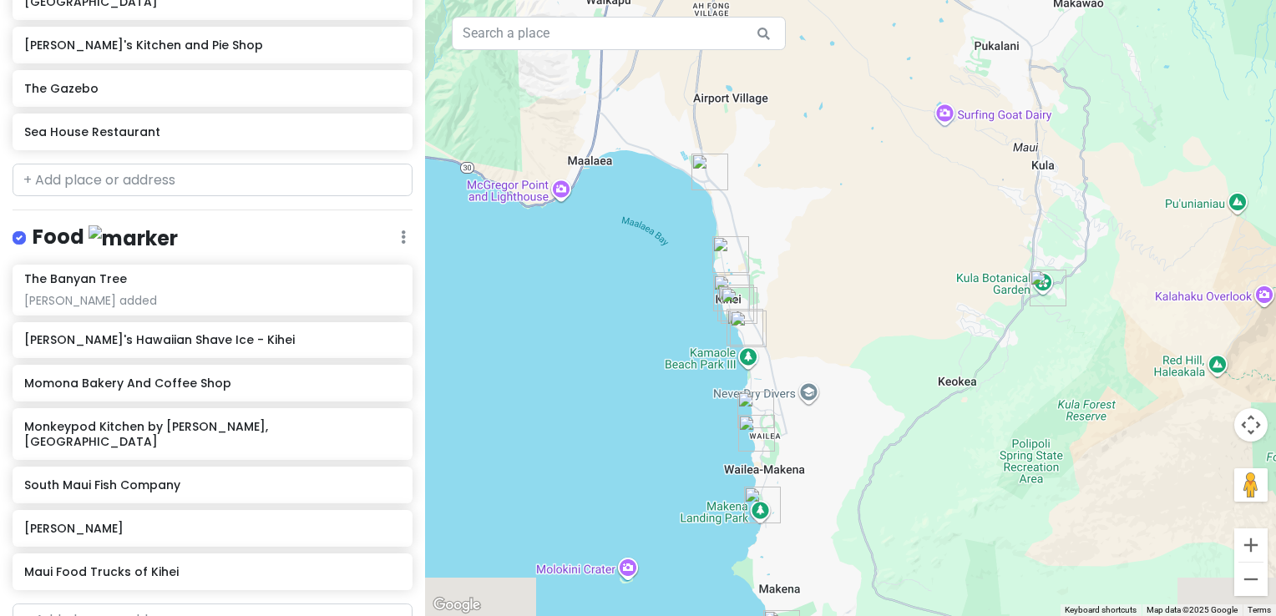
drag, startPoint x: 942, startPoint y: 452, endPoint x: 825, endPoint y: 297, distance: 193.8
click at [825, 297] on div at bounding box center [850, 308] width 851 height 616
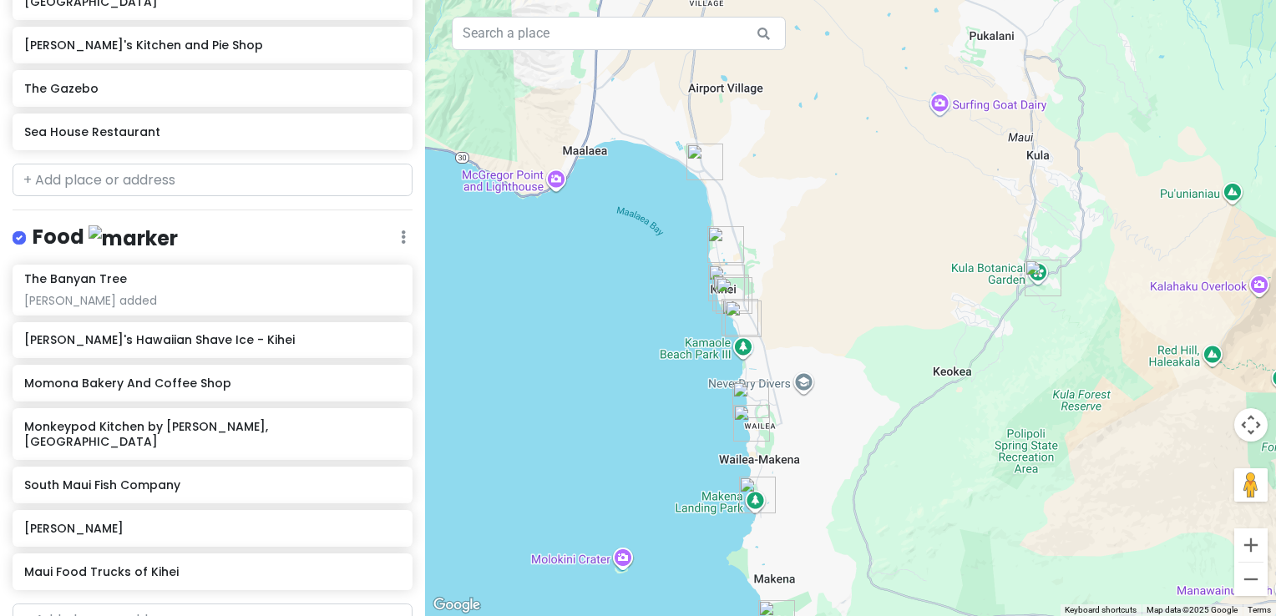
drag, startPoint x: 879, startPoint y: 438, endPoint x: 777, endPoint y: 209, distance: 250.5
click at [777, 209] on div at bounding box center [850, 308] width 851 height 616
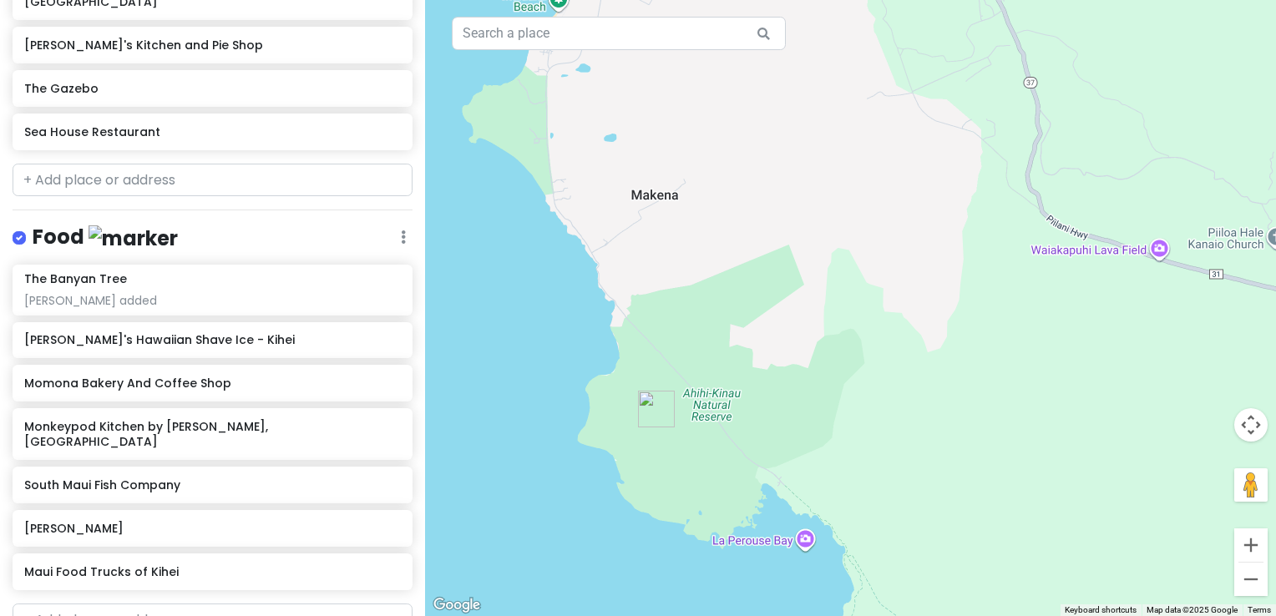
click at [657, 410] on img "Ahihi-Kinau Natural Area Reserve" at bounding box center [656, 409] width 50 height 50
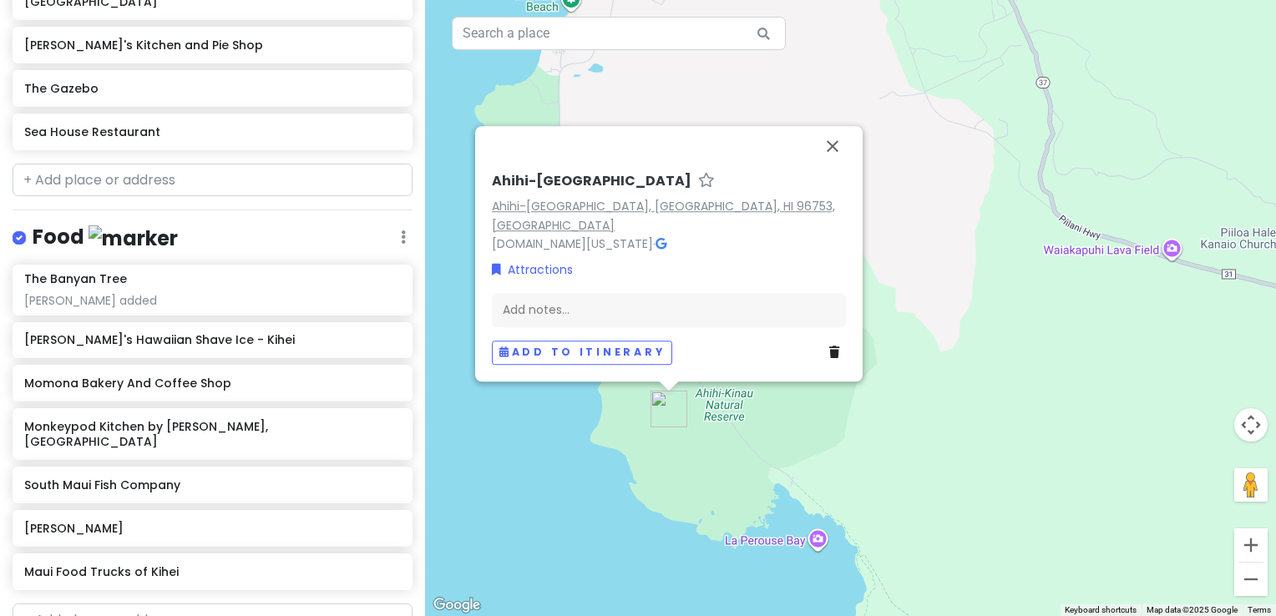
click at [741, 228] on link "Ahihi-[GEOGRAPHIC_DATA], [GEOGRAPHIC_DATA], HI 96753, [GEOGRAPHIC_DATA]" at bounding box center [663, 216] width 343 height 36
